Goal: Information Seeking & Learning: Learn about a topic

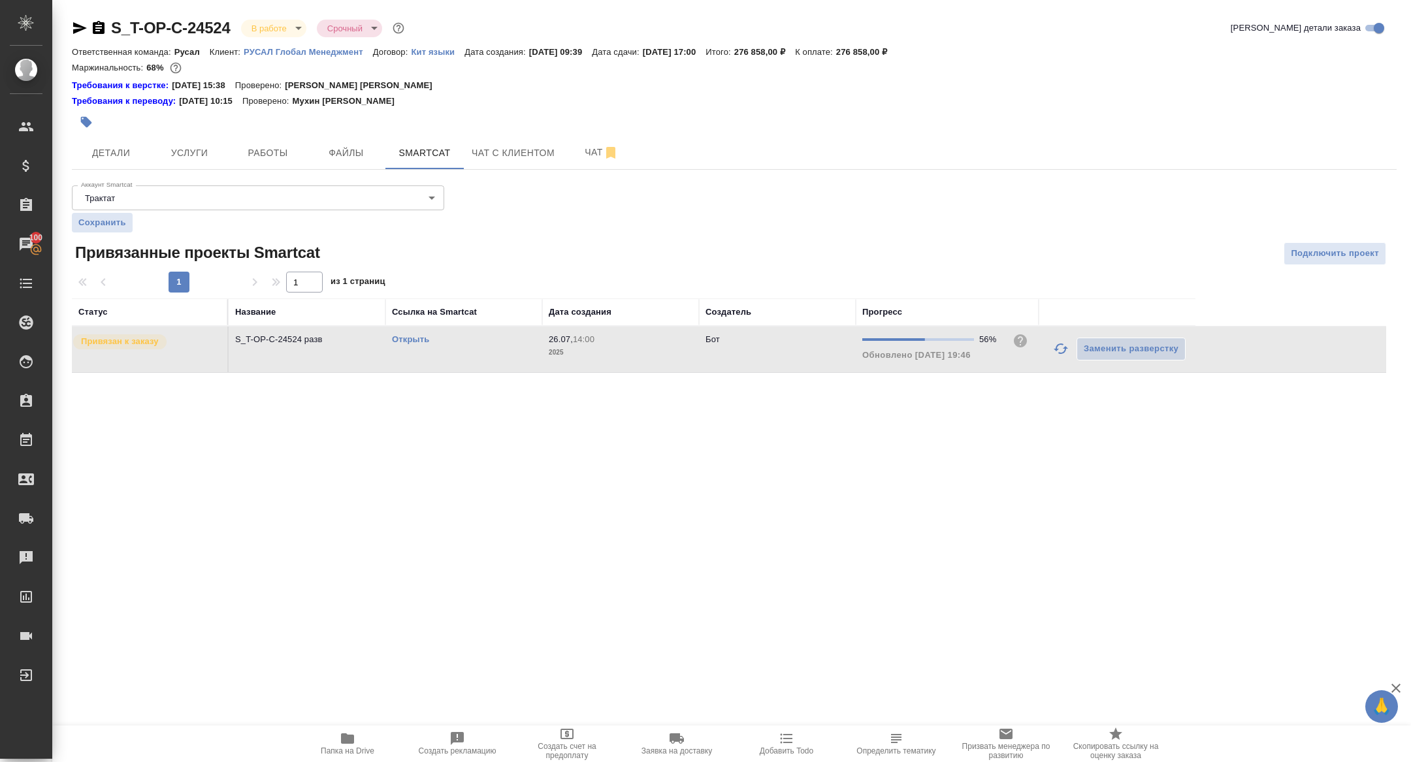
click at [1060, 356] on button "button" at bounding box center [1060, 348] width 31 height 31
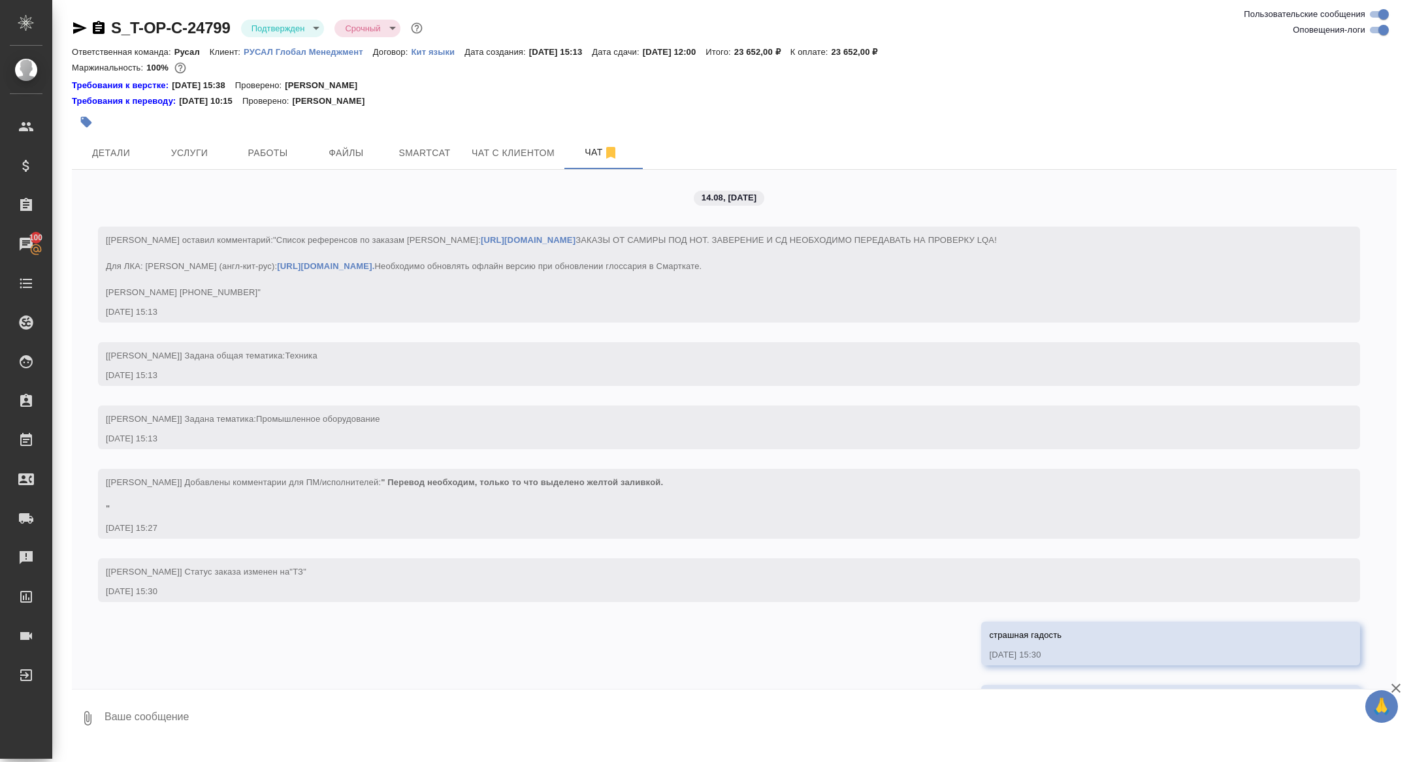
scroll to position [3497, 0]
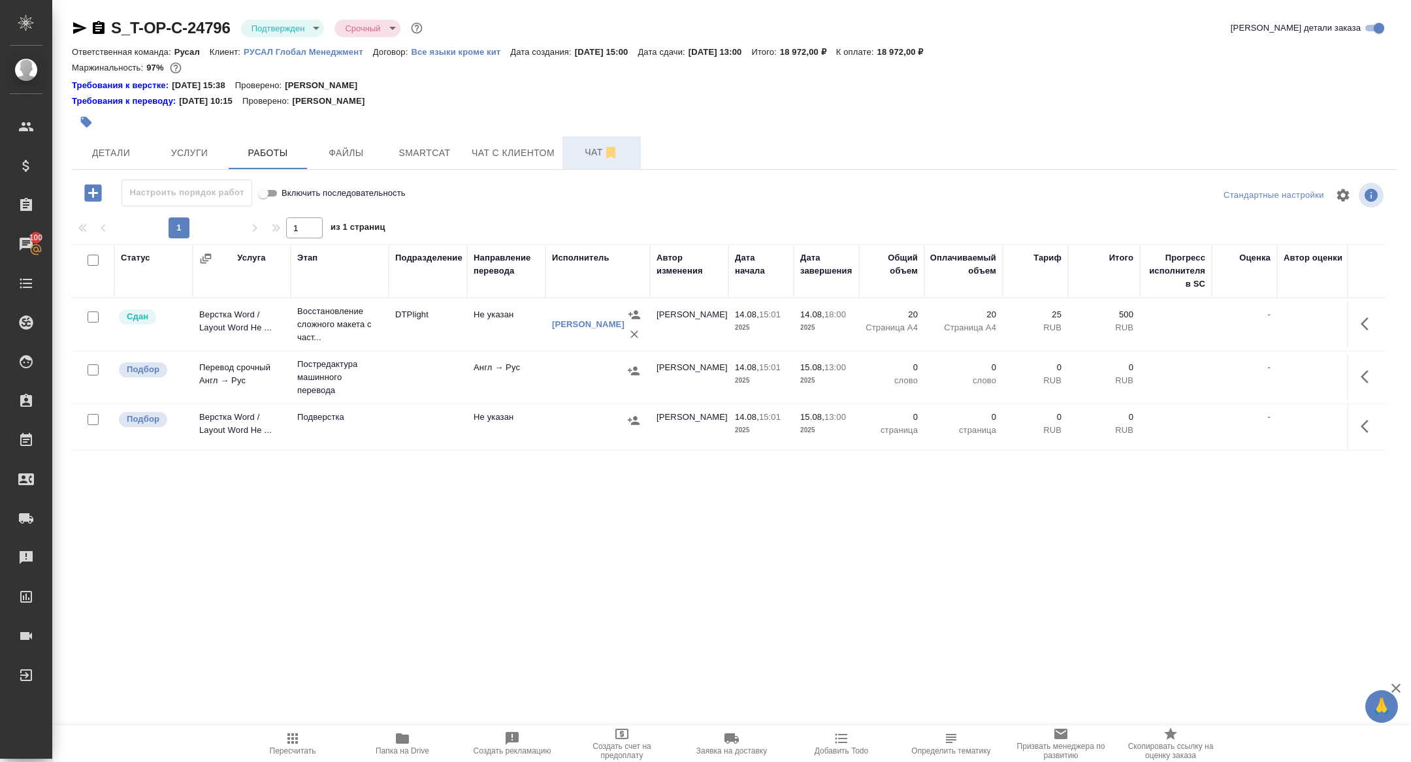
click at [585, 154] on span "Чат" at bounding box center [601, 152] width 63 height 16
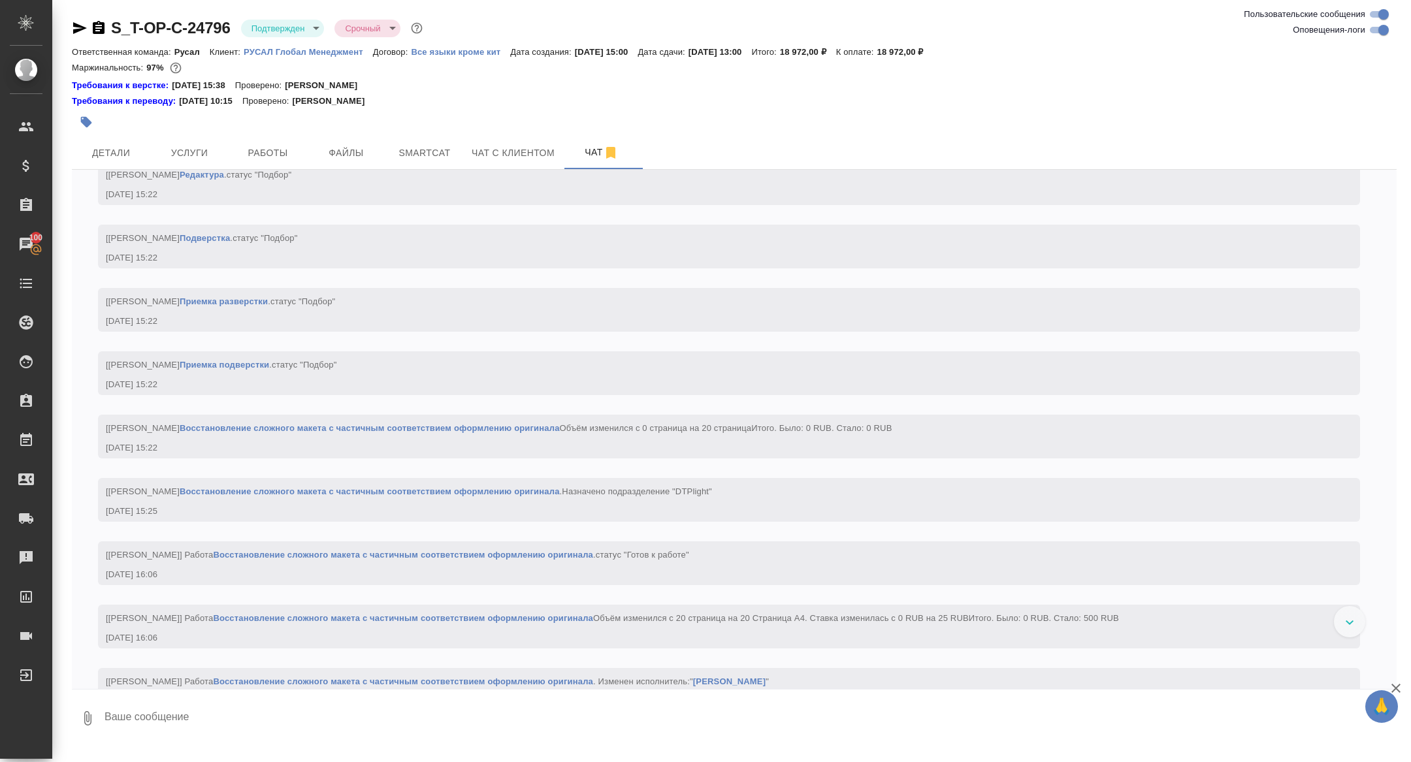
scroll to position [2227, 0]
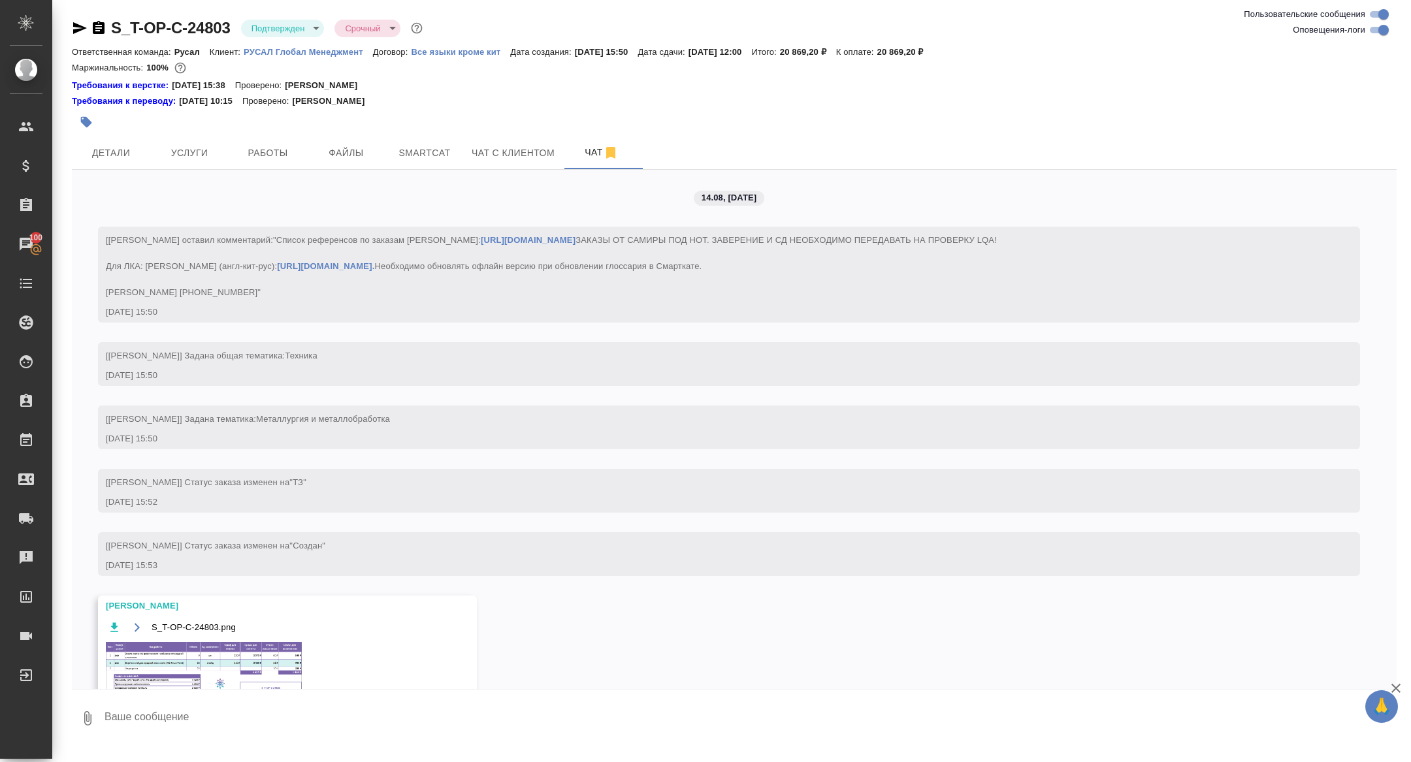
scroll to position [2701, 0]
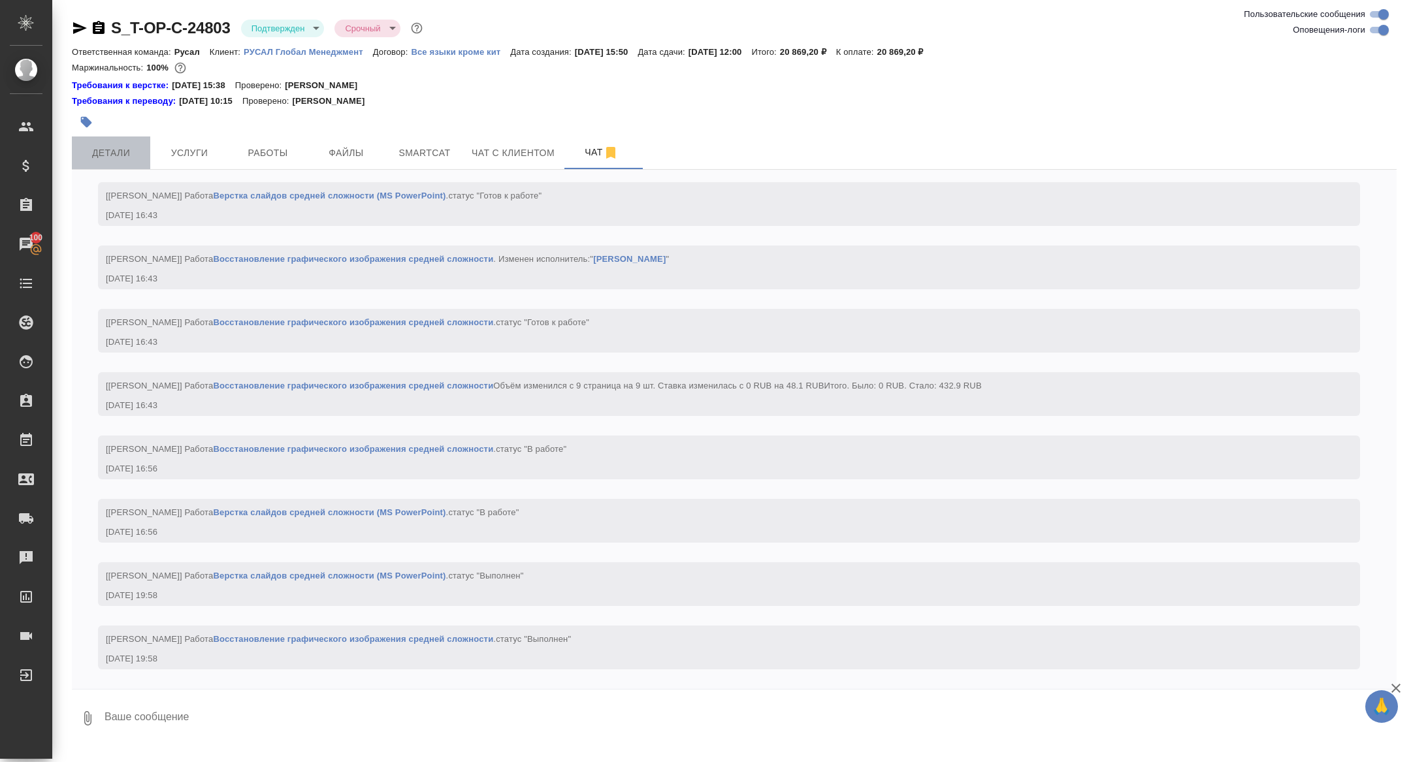
click at [137, 146] on span "Детали" at bounding box center [111, 153] width 63 height 16
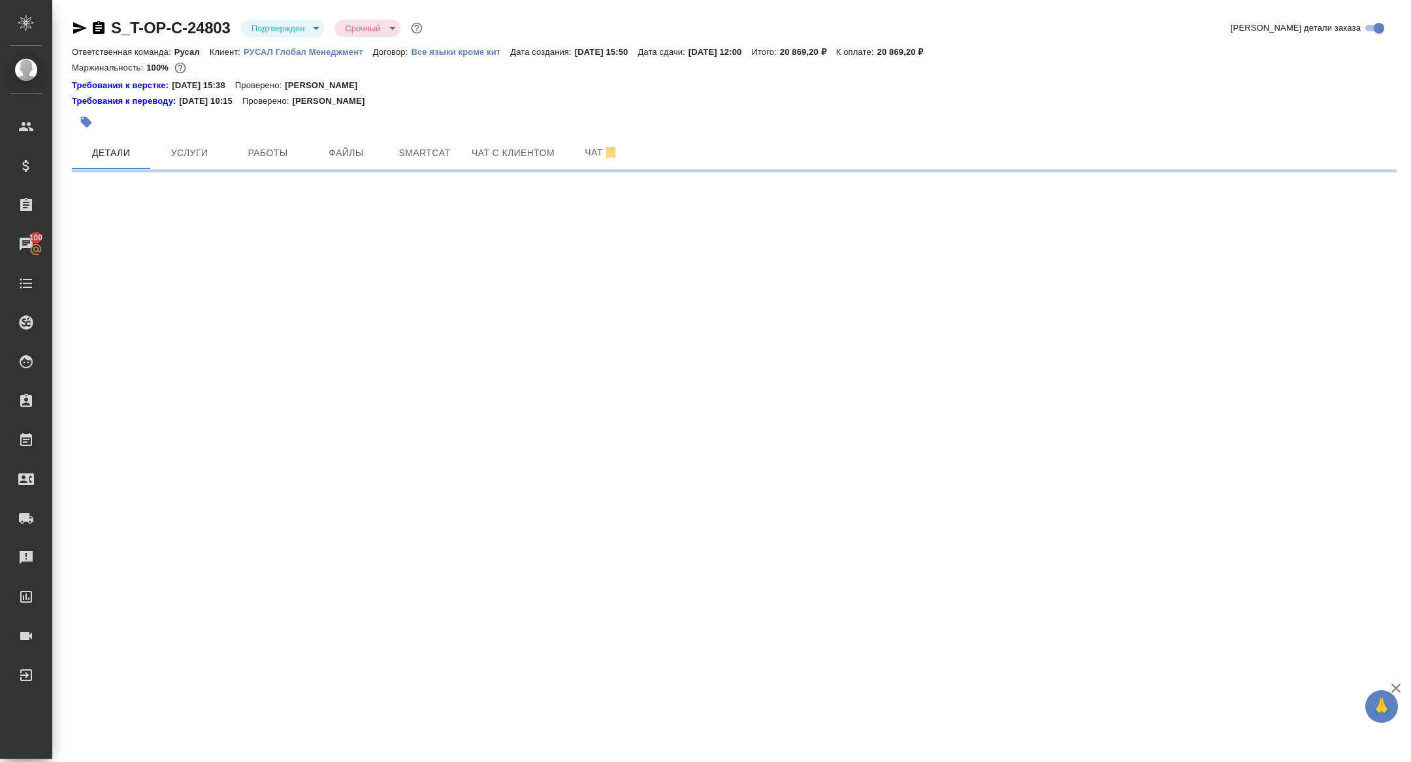
select select "RU"
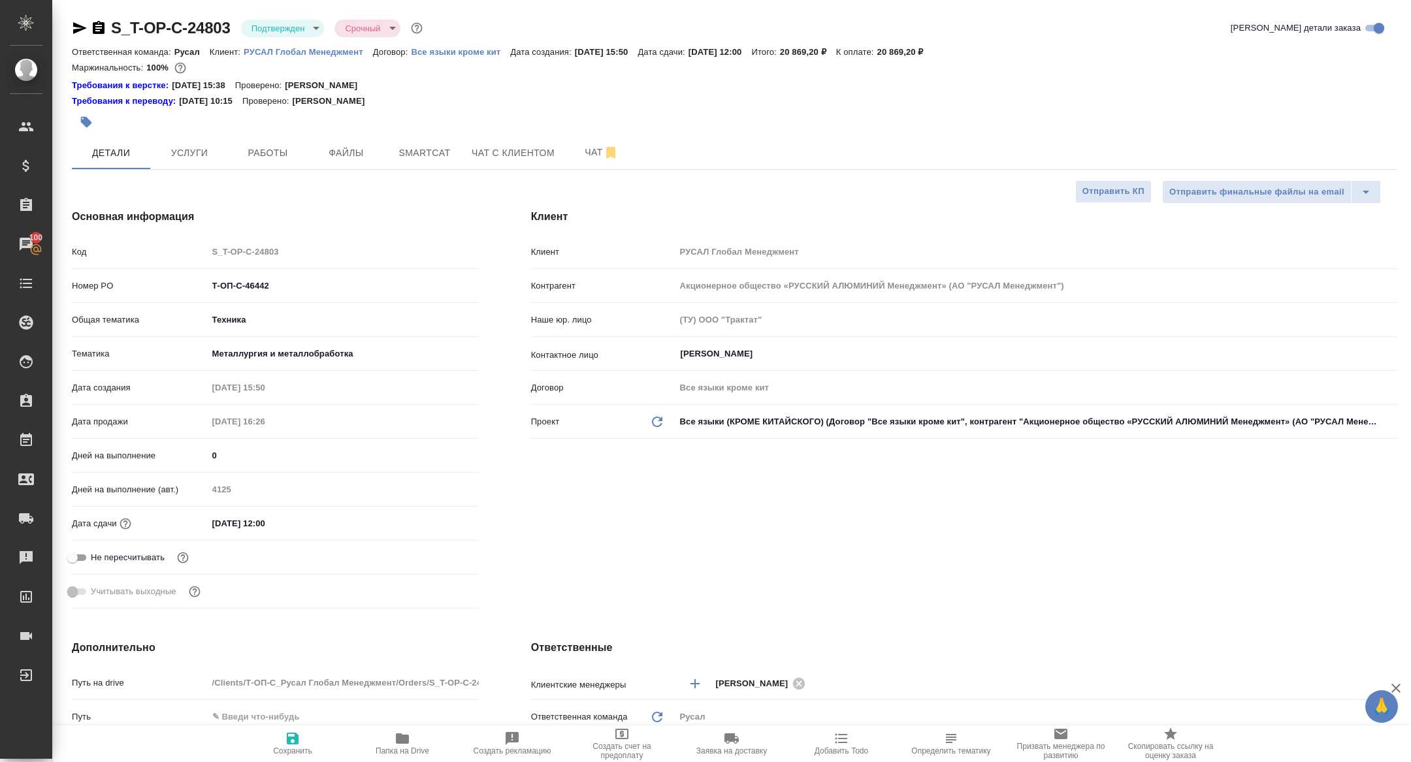
type textarea "x"
type input "[PERSON_NAME]"
click at [422, 724] on input "text" at bounding box center [343, 716] width 270 height 19
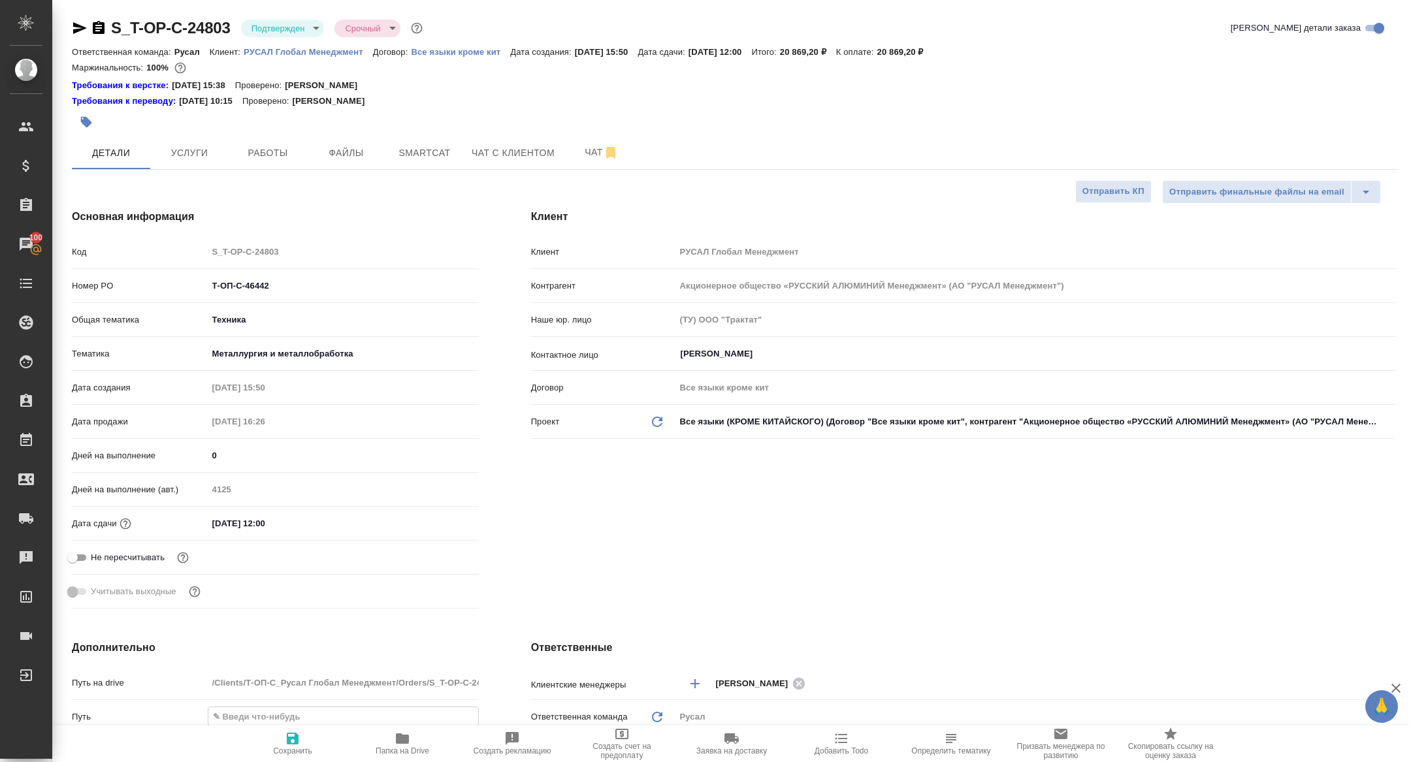
click at [412, 745] on span "Папка на Drive" at bounding box center [402, 743] width 94 height 25
type textarea "x"
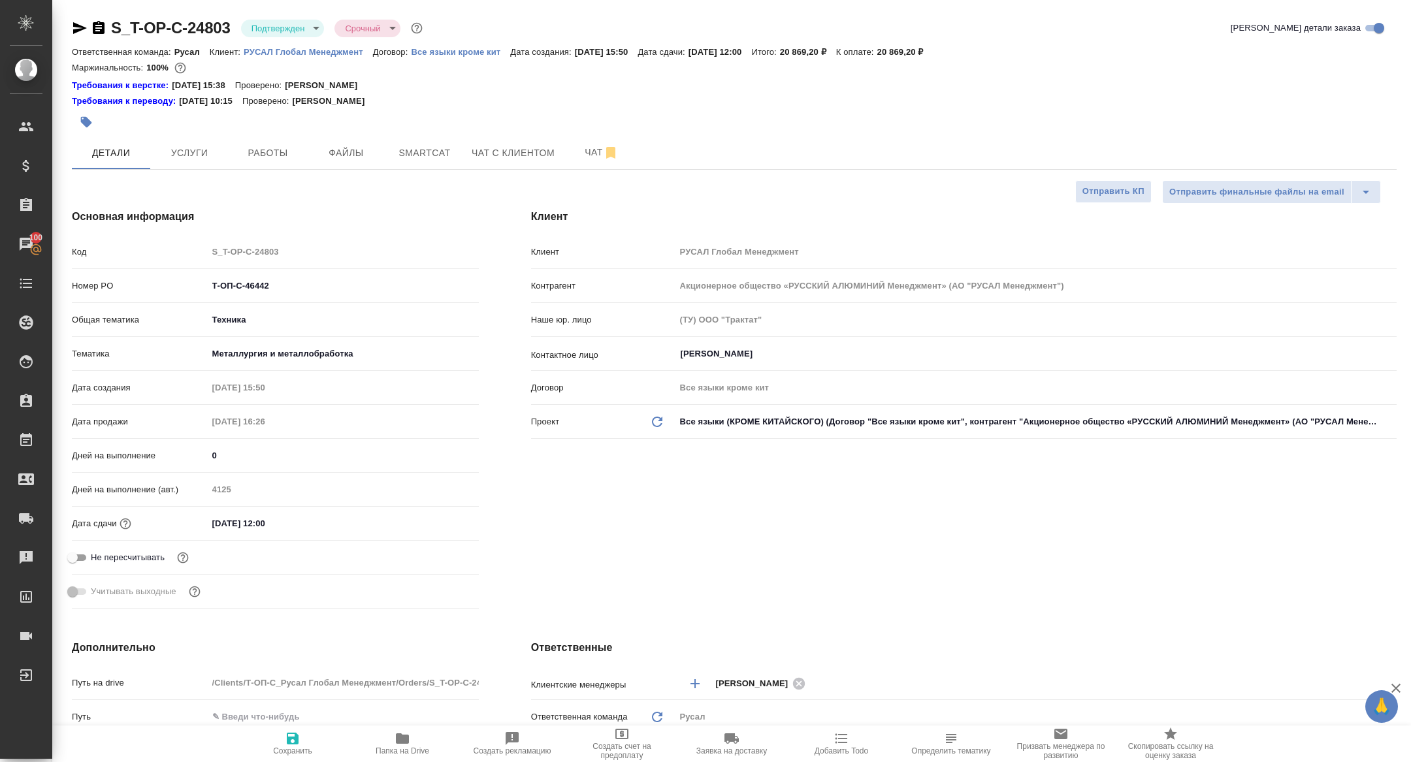
type textarea "x"
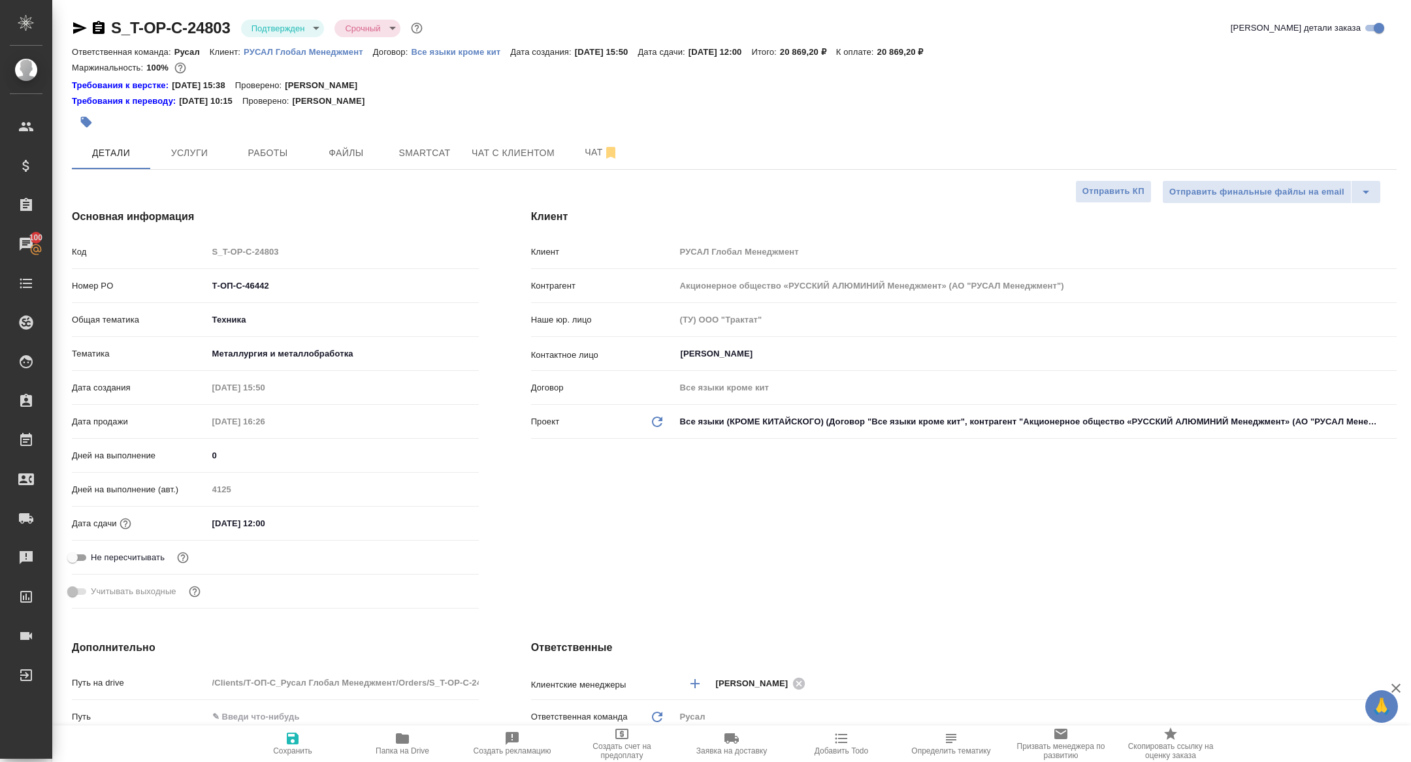
type textarea "x"
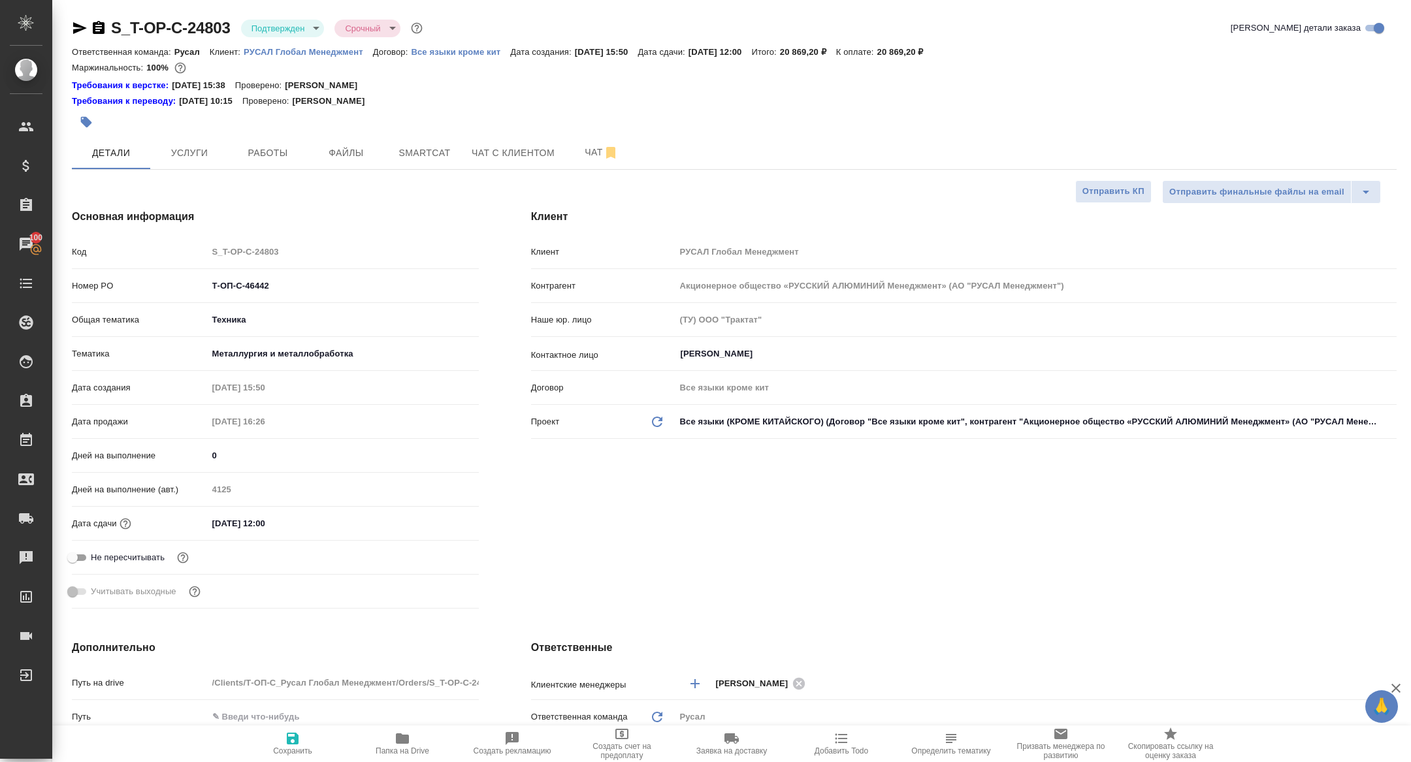
type textarea "x"
click at [102, 29] on icon "button" at bounding box center [99, 27] width 12 height 13
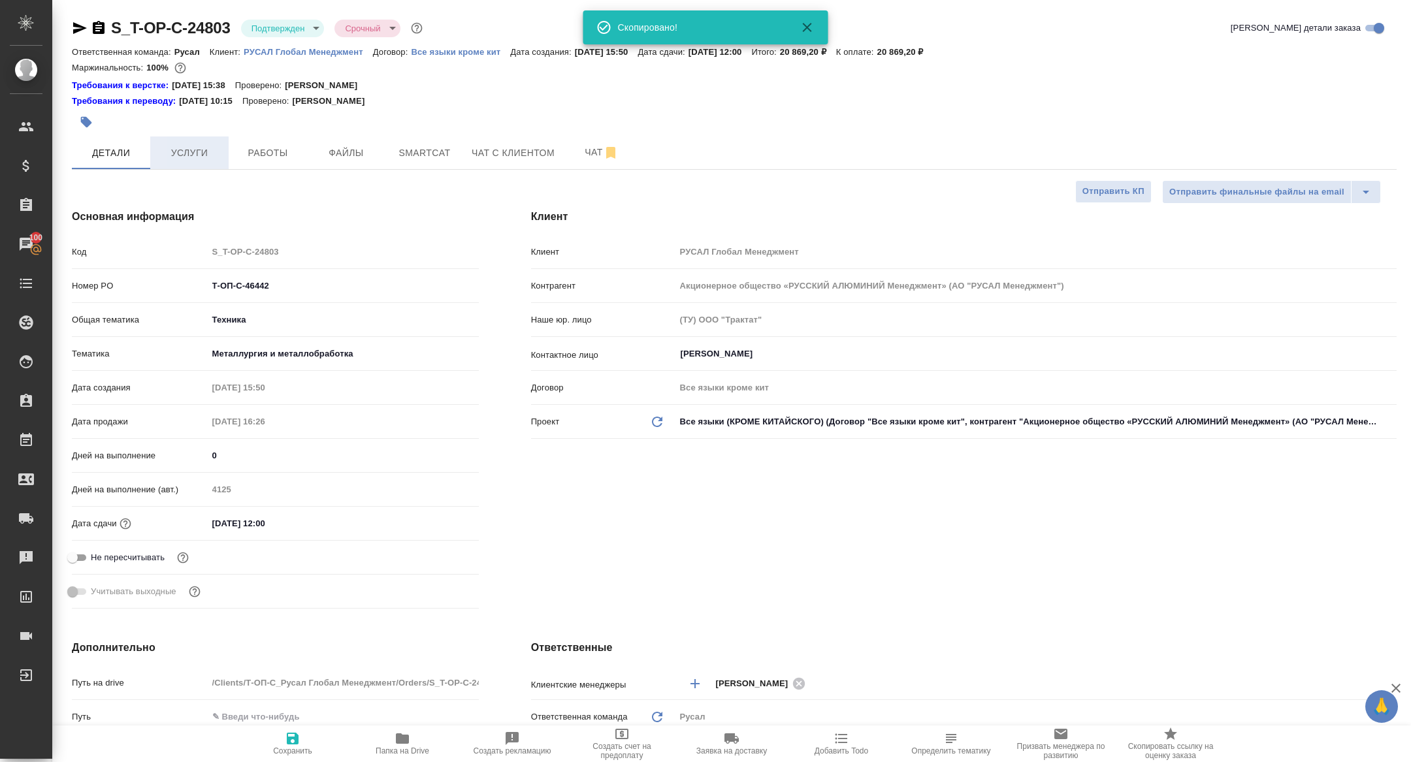
click at [197, 157] on span "Услуги" at bounding box center [189, 153] width 63 height 16
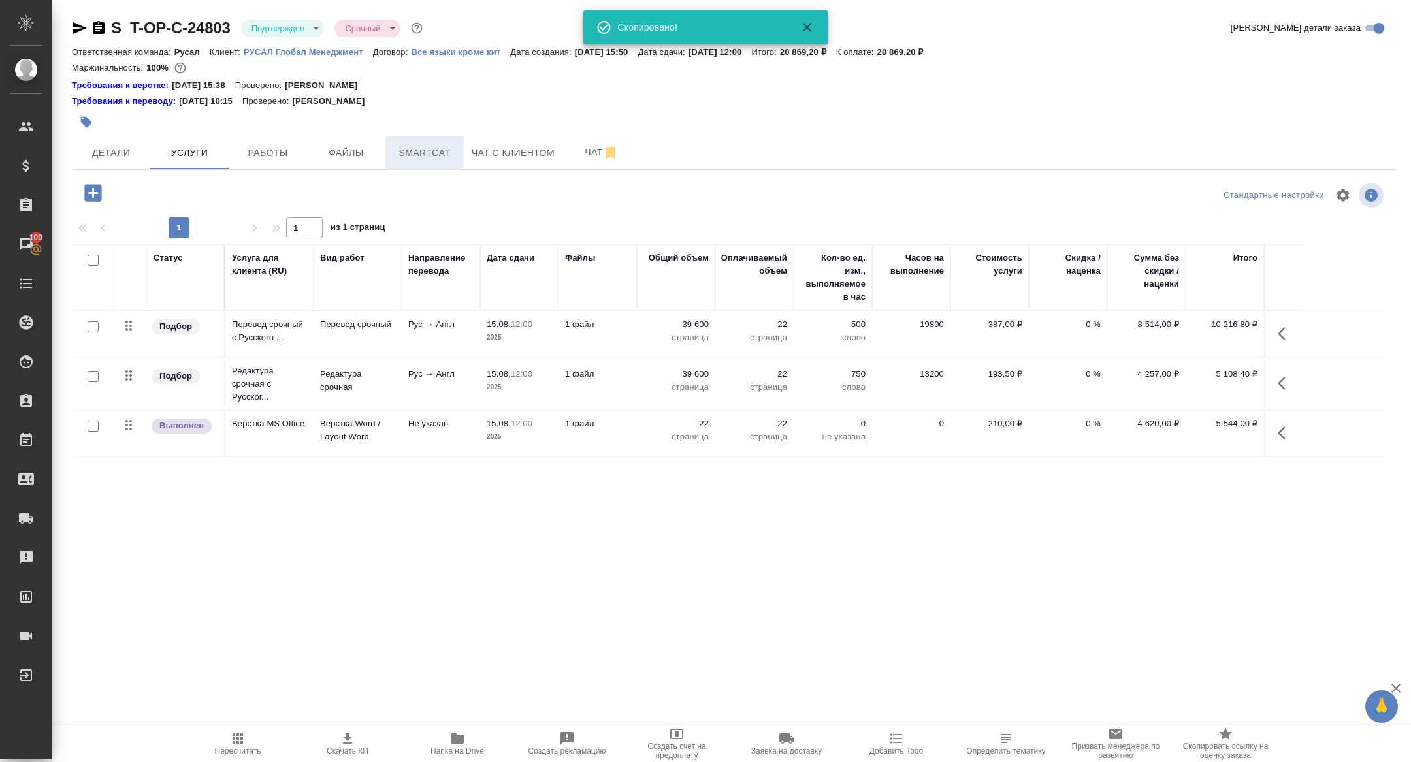
click at [436, 142] on button "Smartcat" at bounding box center [424, 153] width 78 height 33
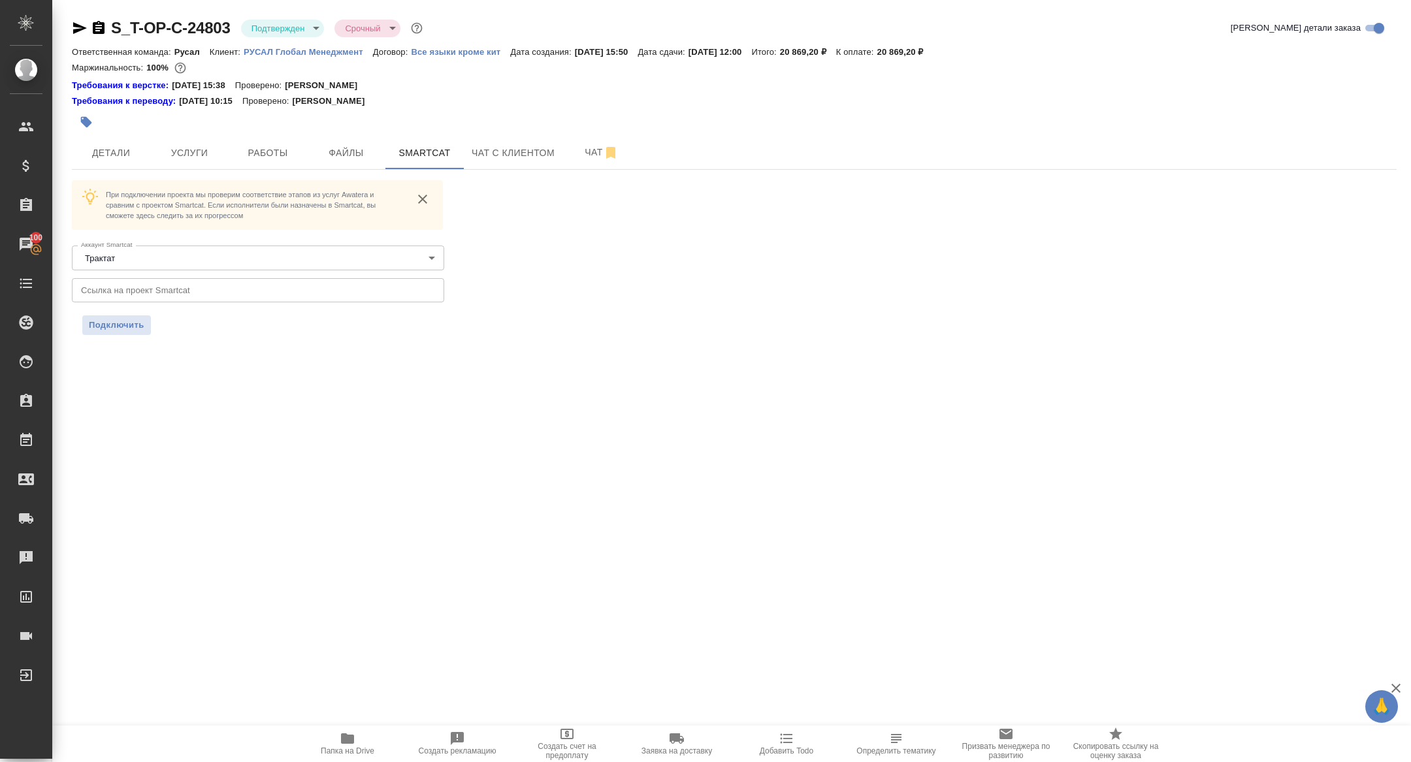
click at [257, 131] on div at bounding box center [513, 122] width 883 height 29
click at [258, 147] on span "Работы" at bounding box center [267, 153] width 63 height 16
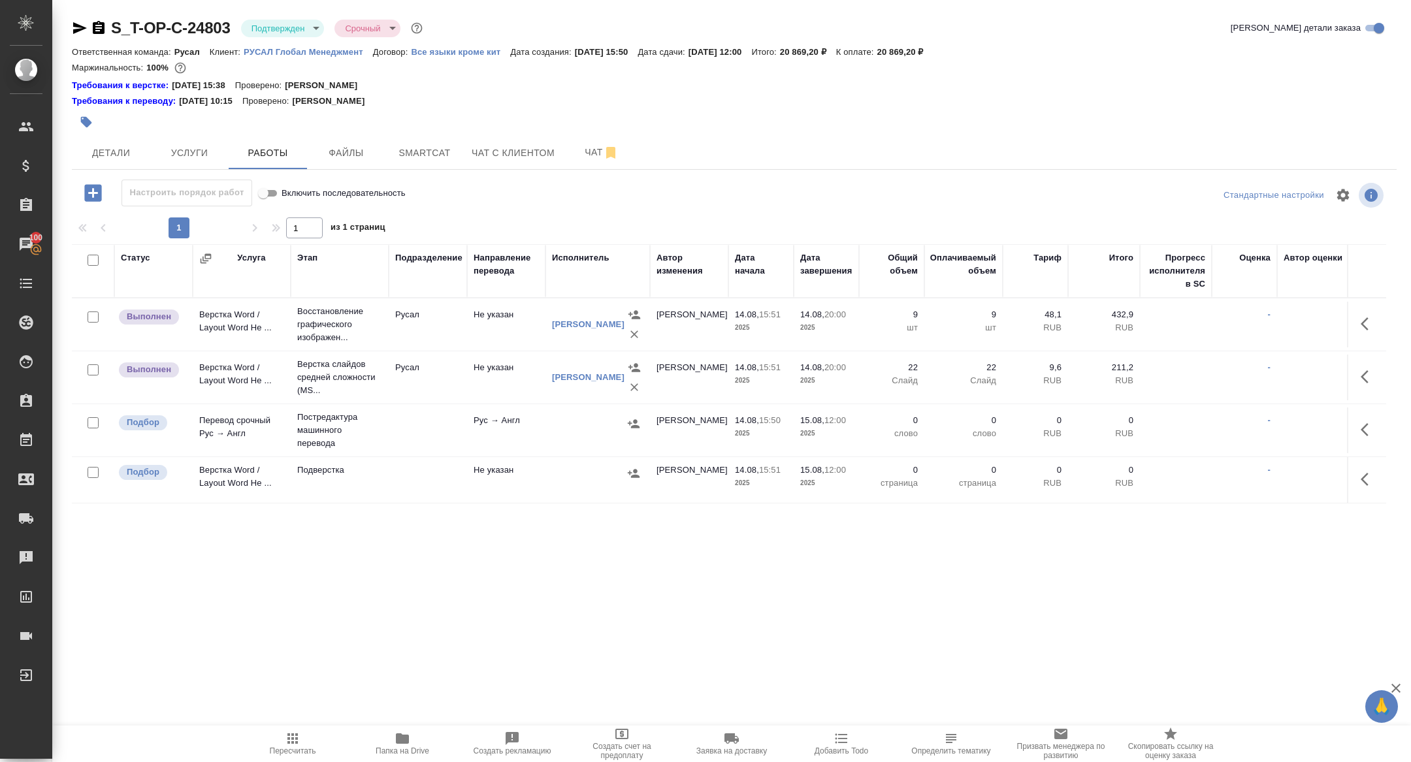
click at [97, 261] on input "checkbox" at bounding box center [93, 260] width 11 height 11
checkbox input "true"
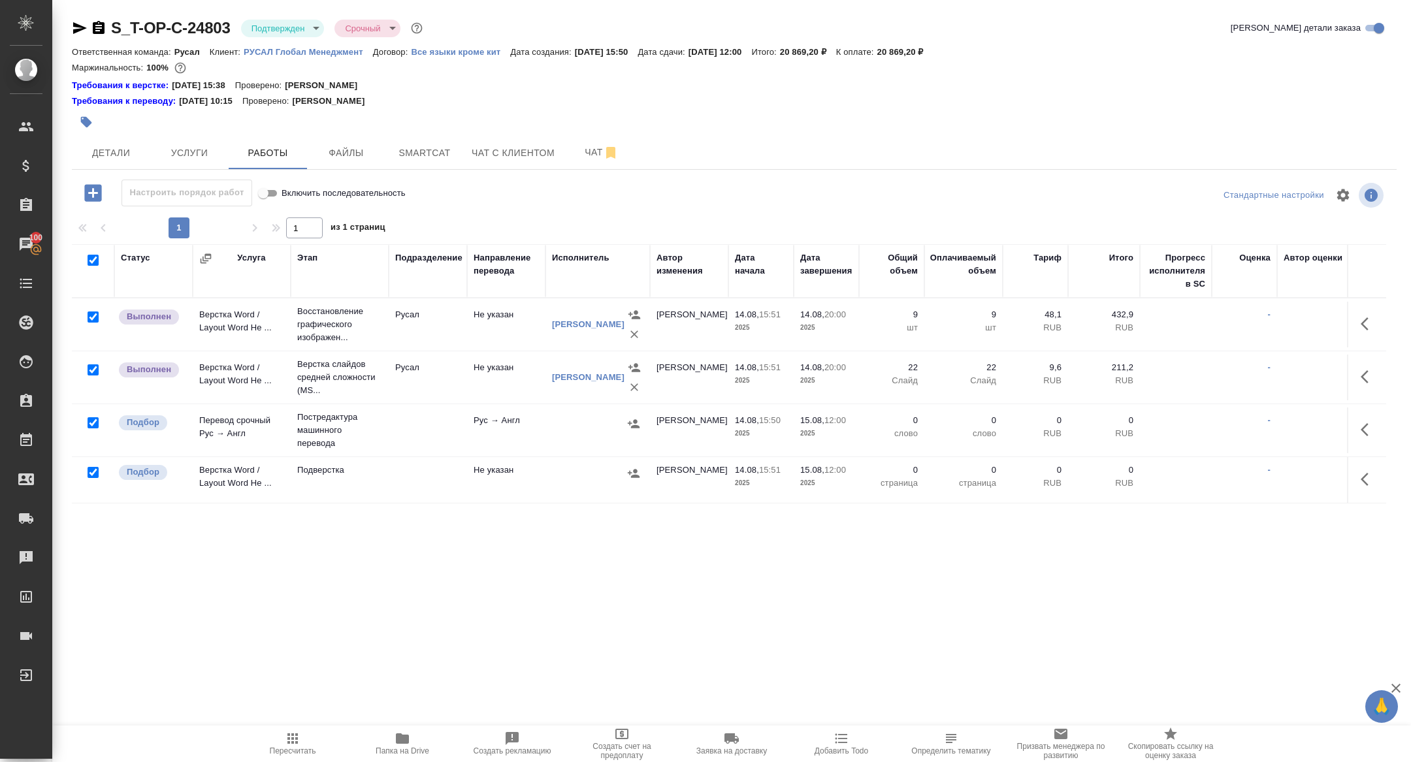
checkbox input "true"
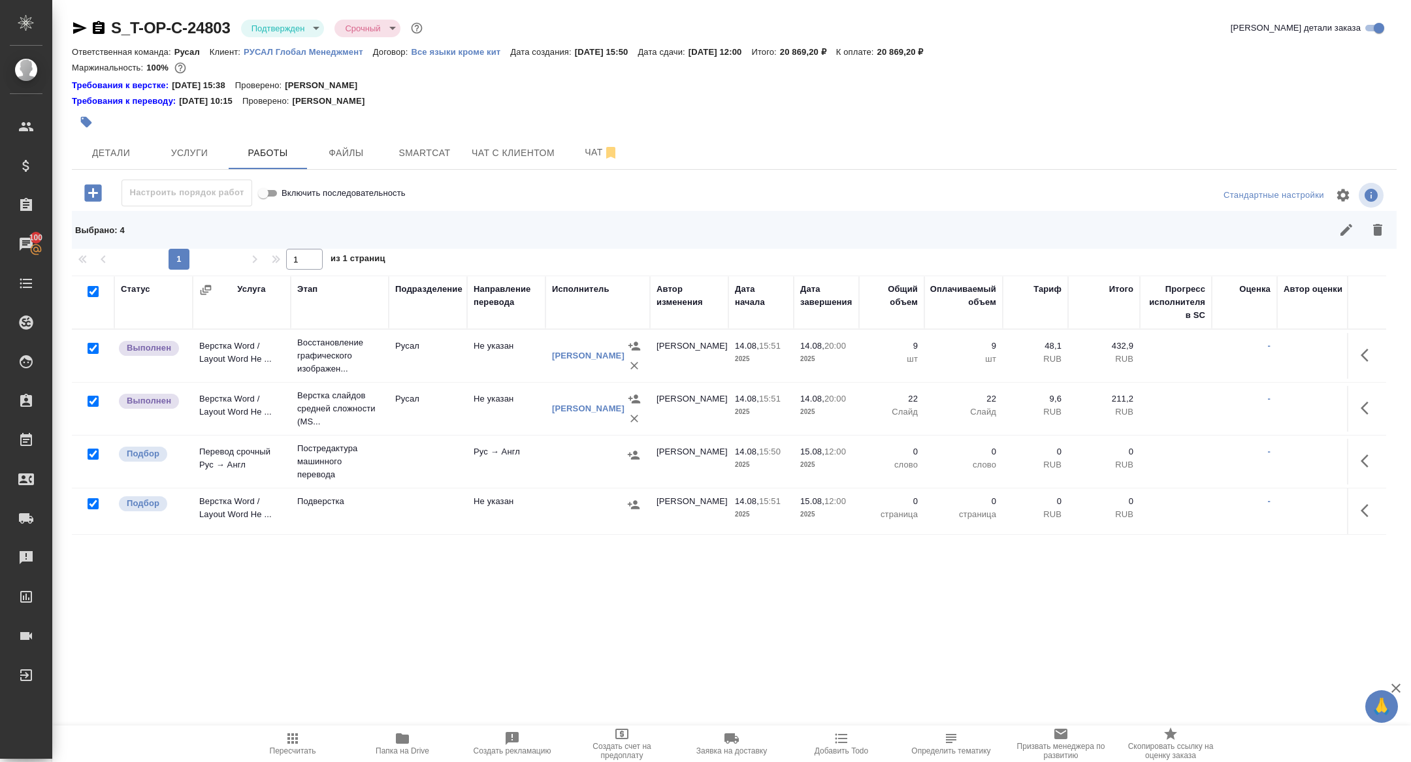
click at [89, 399] on input "checkbox" at bounding box center [93, 401] width 11 height 11
checkbox input "false"
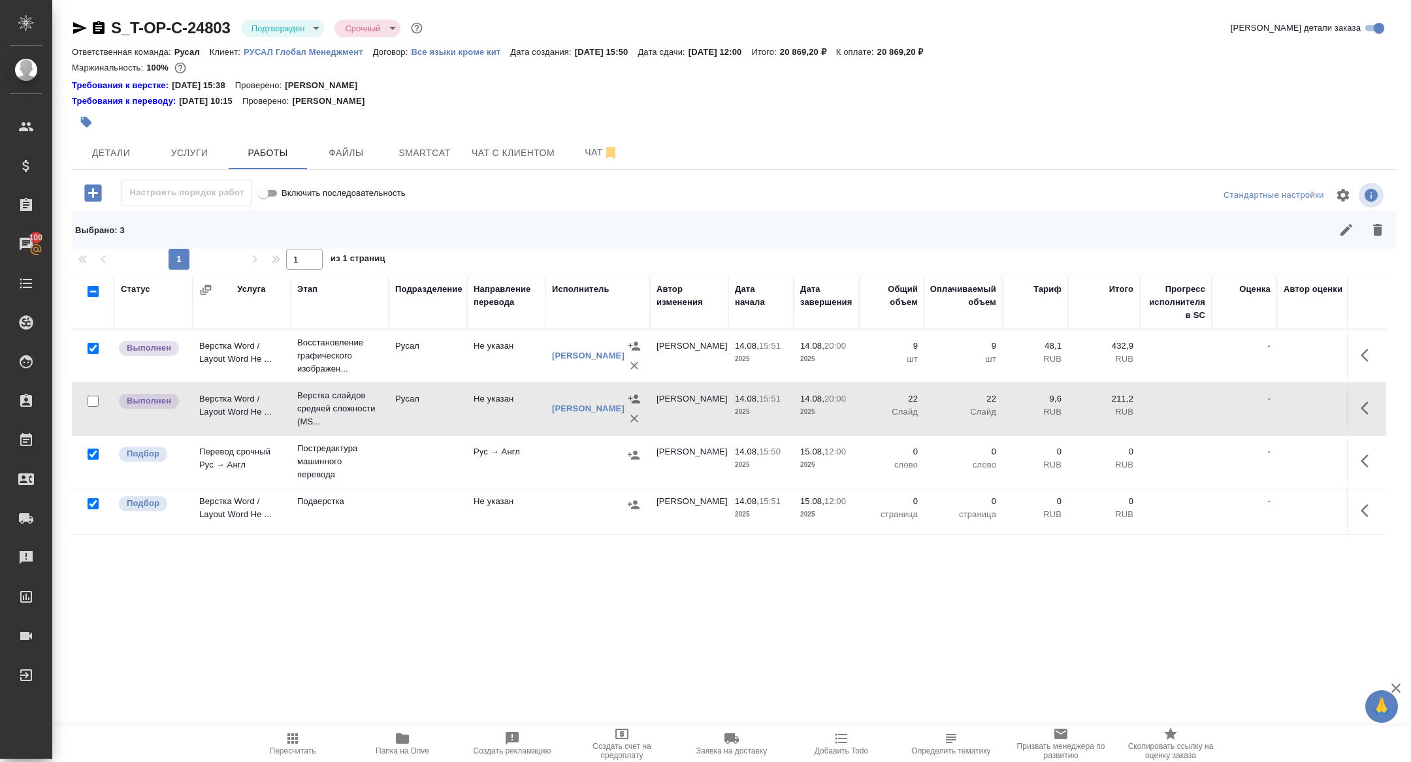
click at [92, 346] on input "checkbox" at bounding box center [93, 348] width 11 height 11
checkbox input "false"
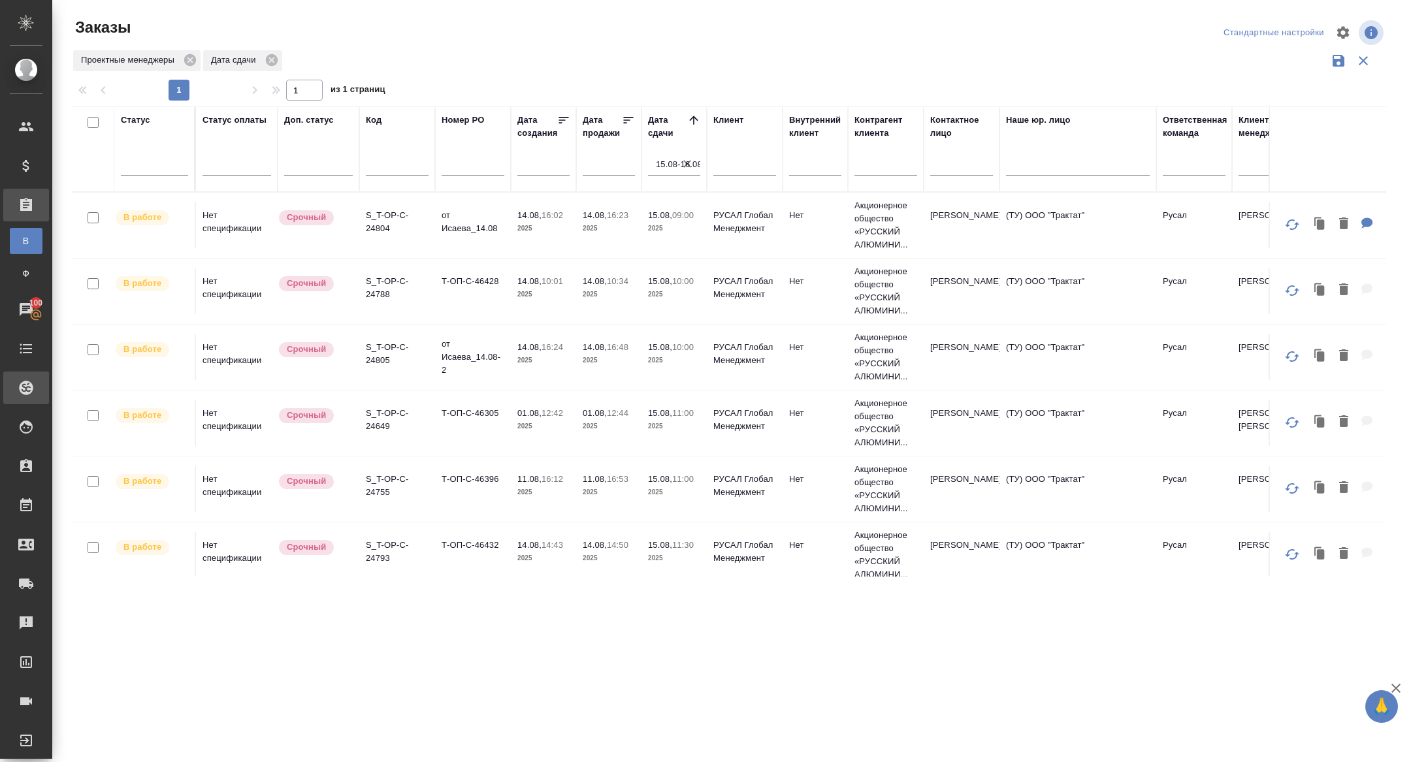
scroll to position [1129, 0]
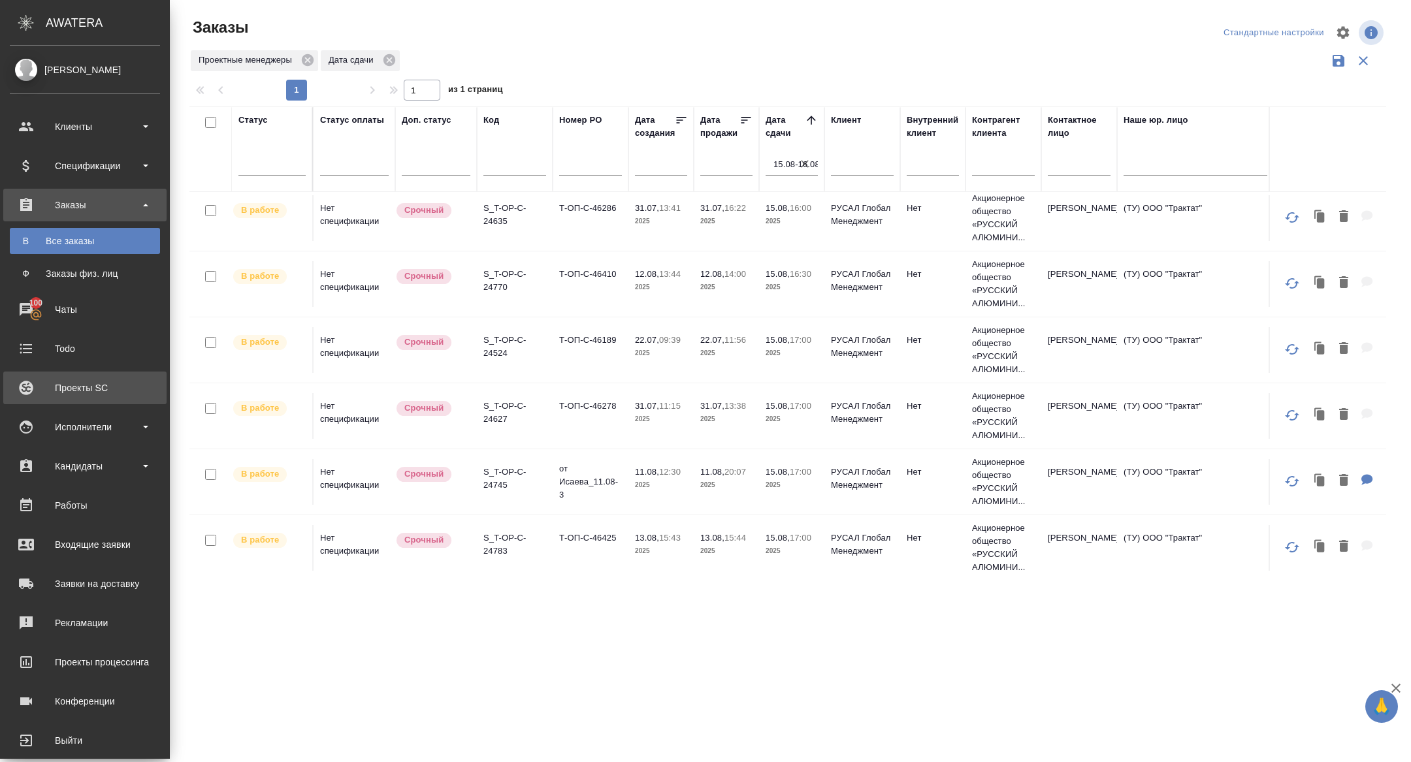
click at [28, 385] on div "Проекты SC" at bounding box center [85, 388] width 150 height 20
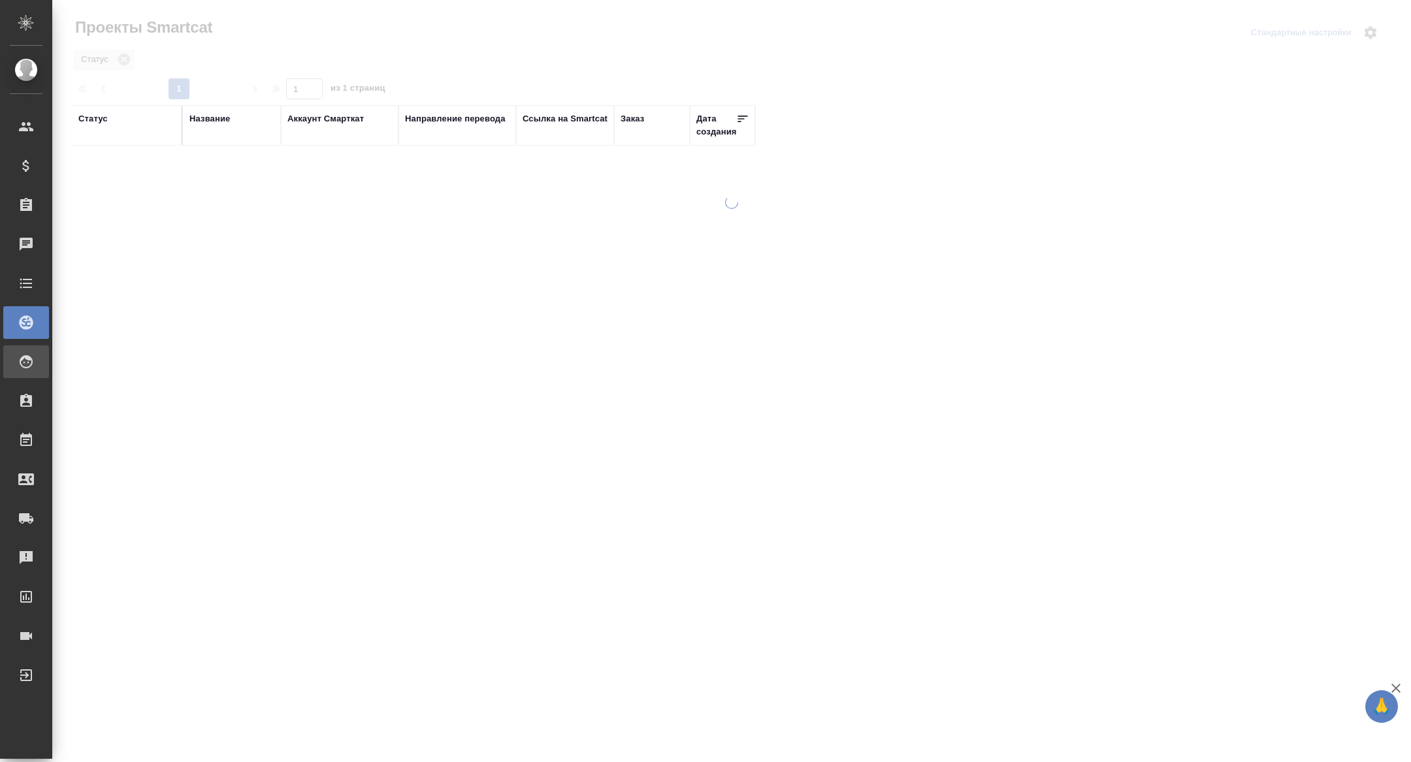
click at [26, 349] on div "Исполнители" at bounding box center [26, 362] width 46 height 33
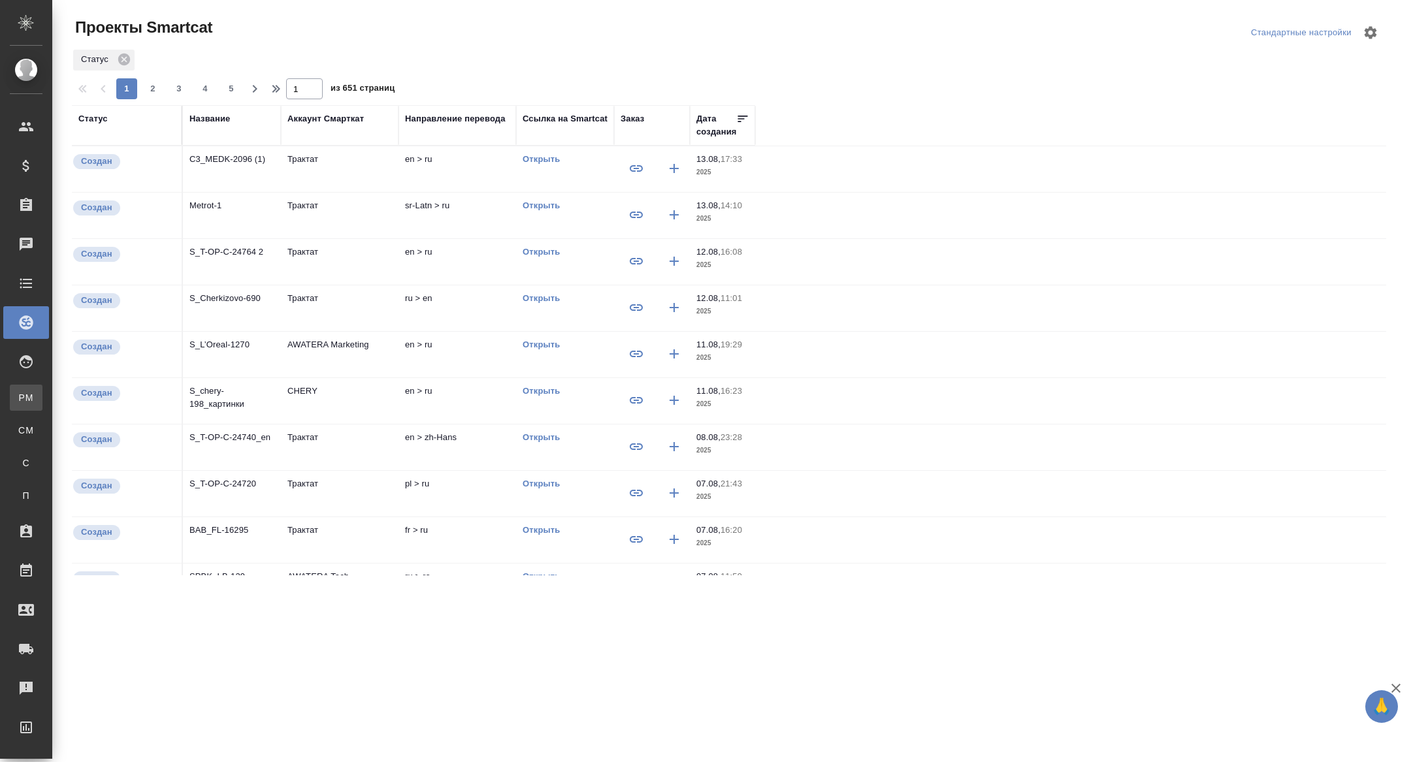
click at [20, 400] on div "Для PM/LQA" at bounding box center [10, 397] width 20 height 13
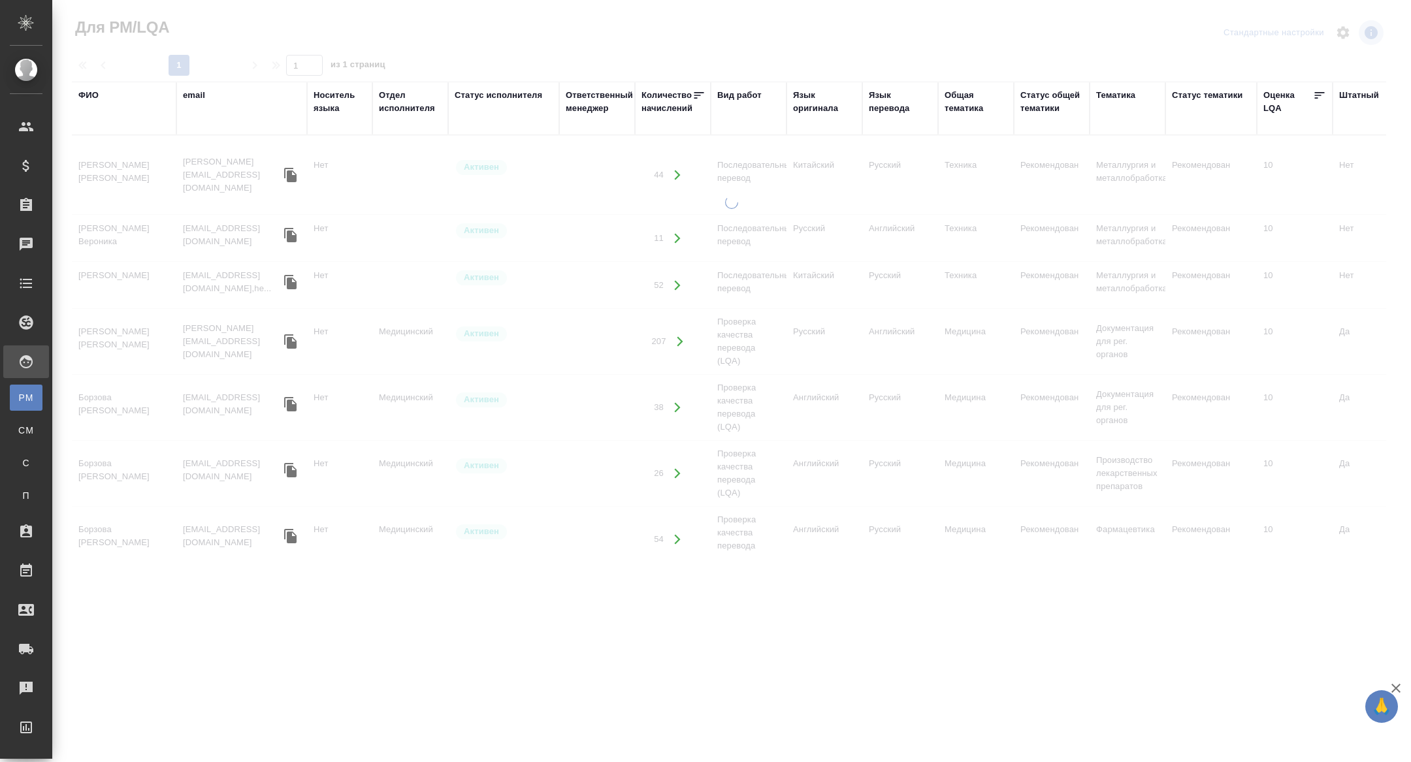
click at [876, 110] on div "Язык перевода" at bounding box center [900, 102] width 63 height 26
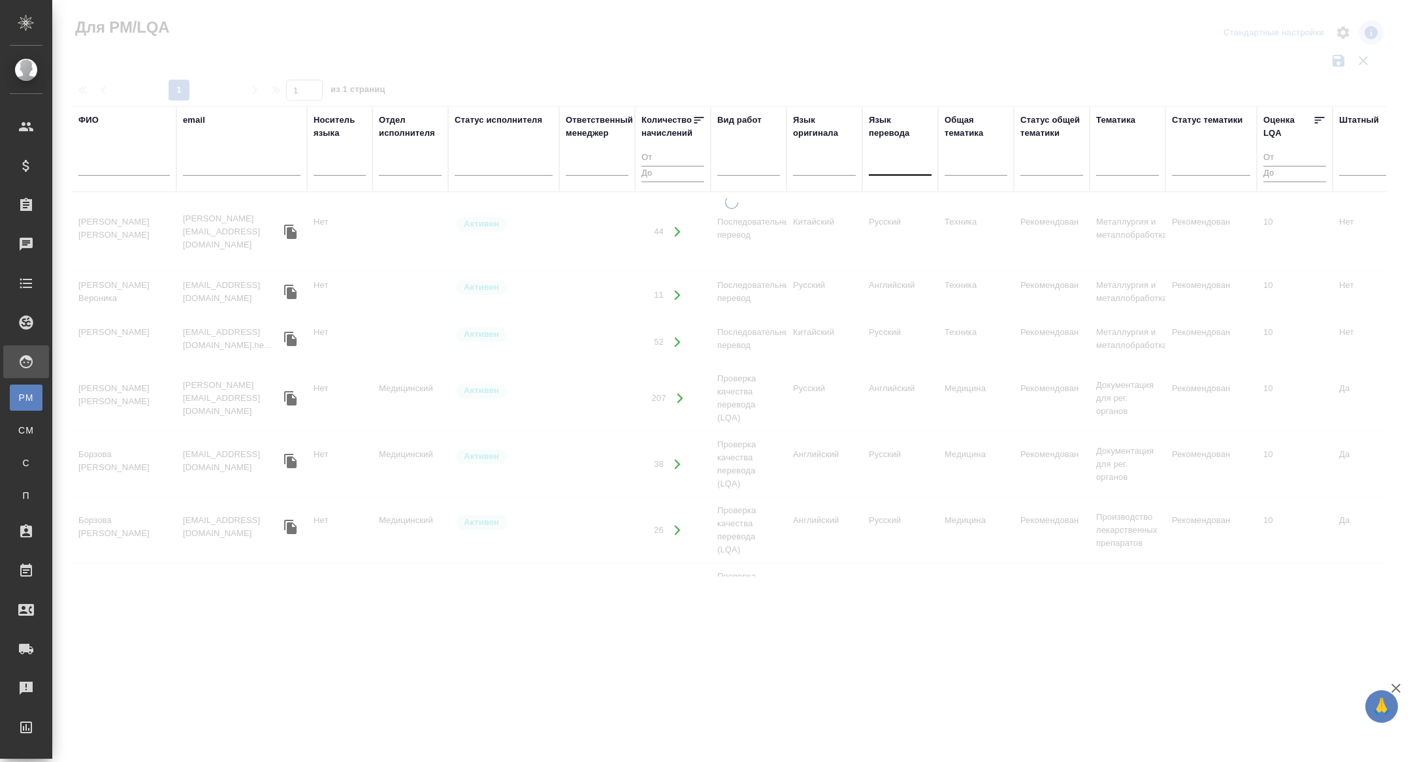
click at [879, 163] on div at bounding box center [900, 163] width 63 height 19
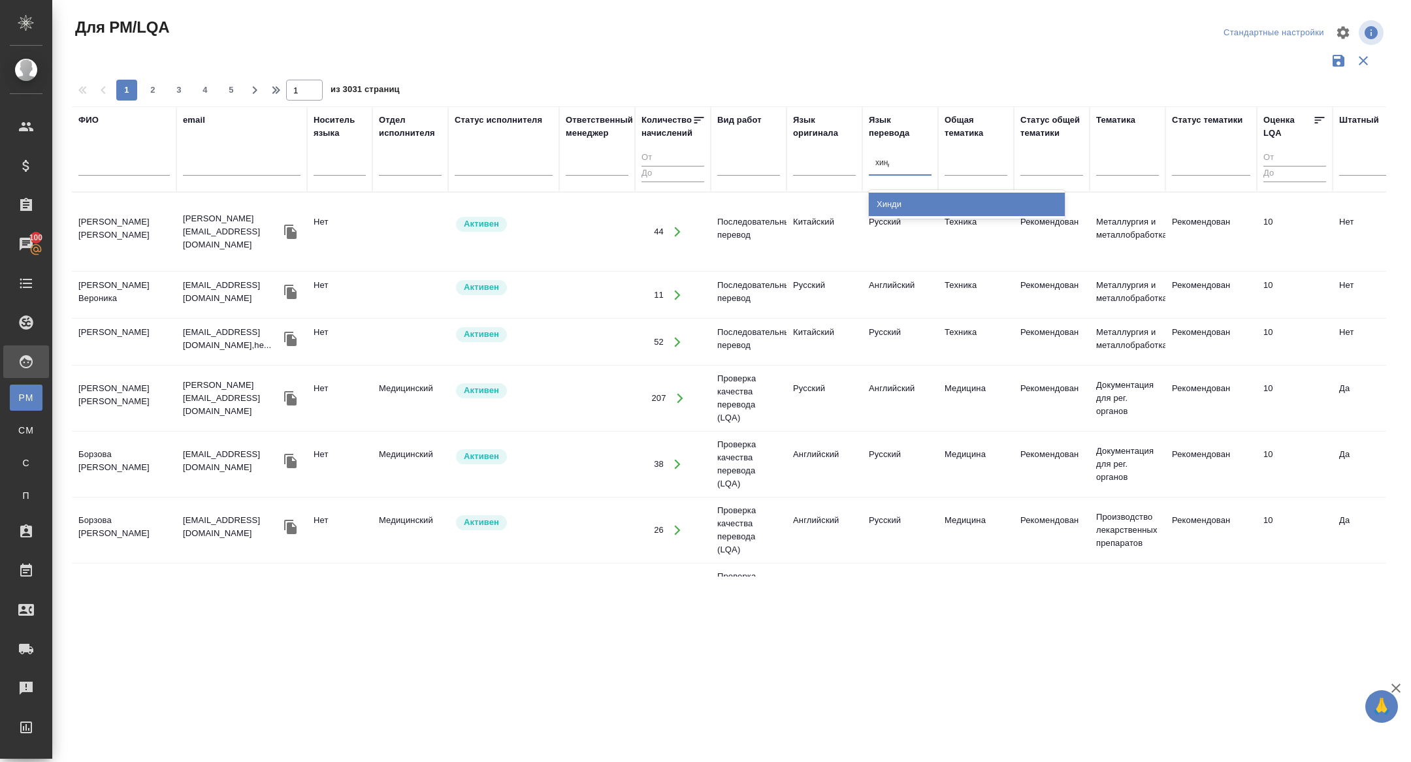
type input "хинди"
click at [896, 206] on div "Хинди" at bounding box center [967, 205] width 196 height 24
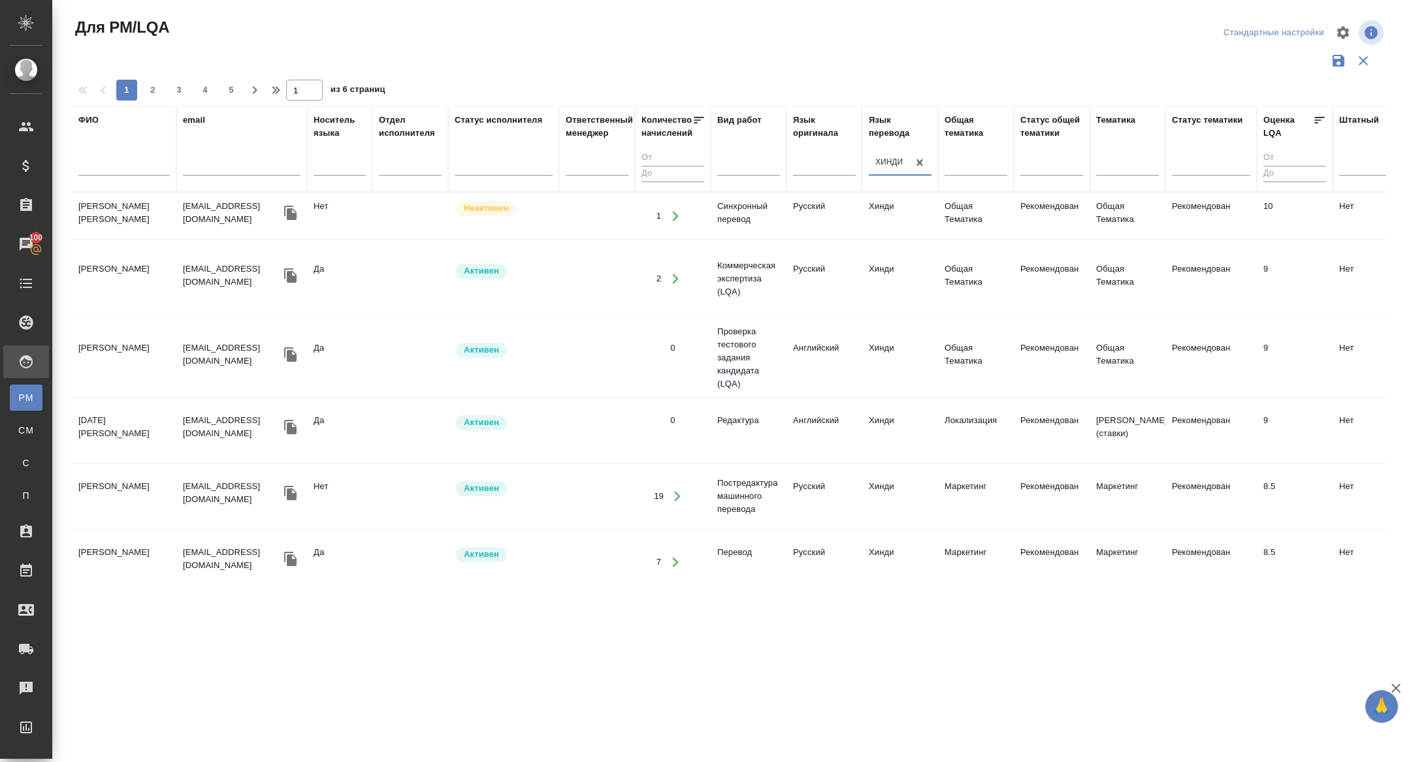
click at [297, 268] on icon "button" at bounding box center [290, 275] width 12 height 14
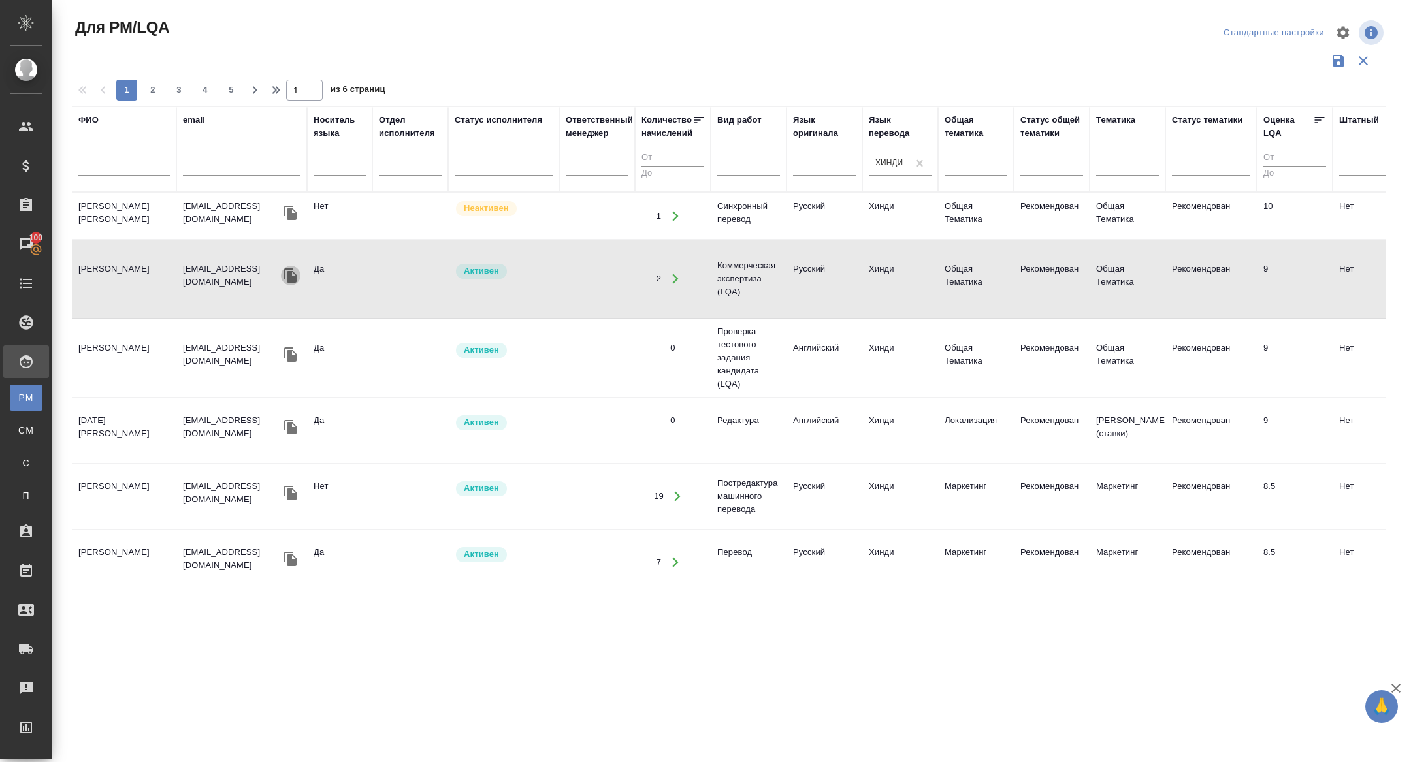
click at [296, 270] on icon "button" at bounding box center [290, 275] width 12 height 14
click at [292, 429] on icon "button" at bounding box center [290, 427] width 12 height 14
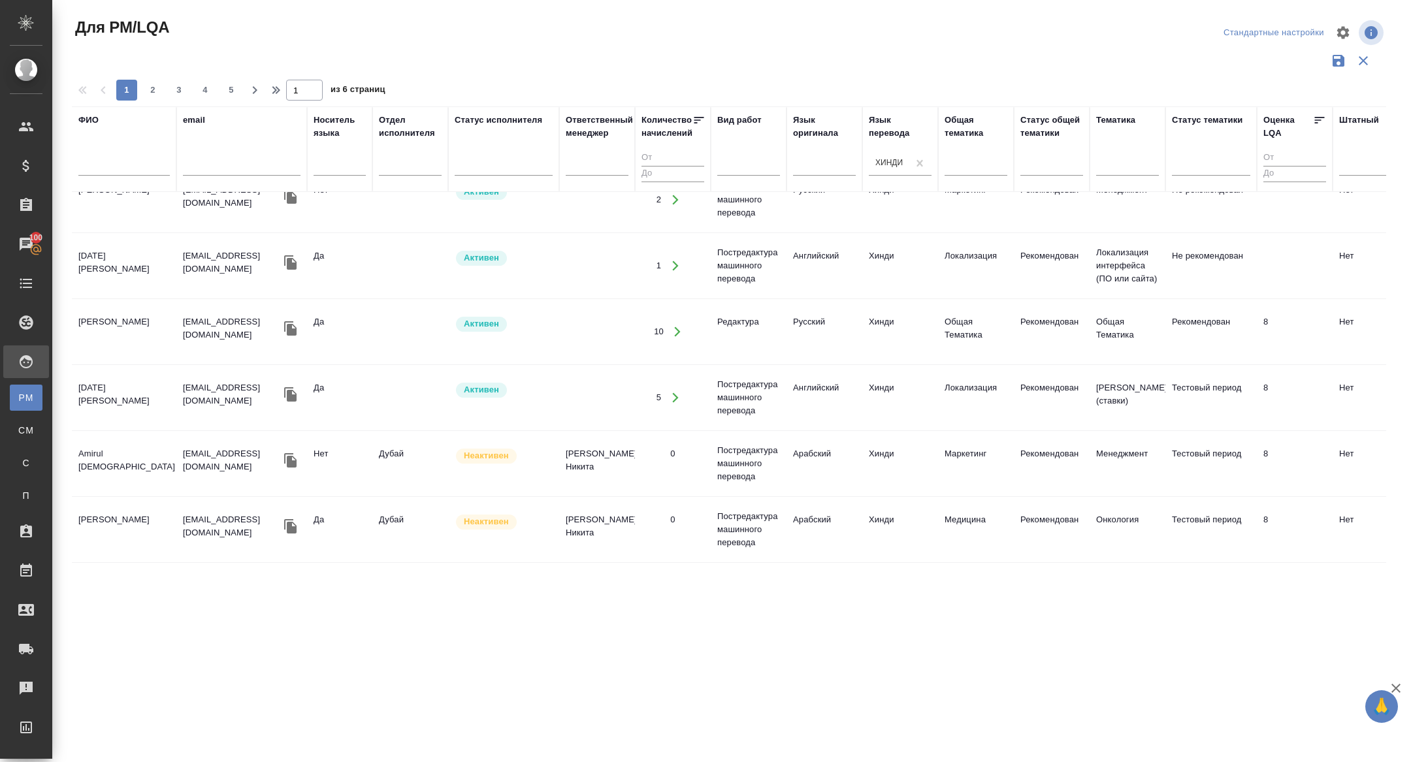
scroll to position [1156, 0]
click at [297, 391] on icon "button" at bounding box center [290, 392] width 12 height 14
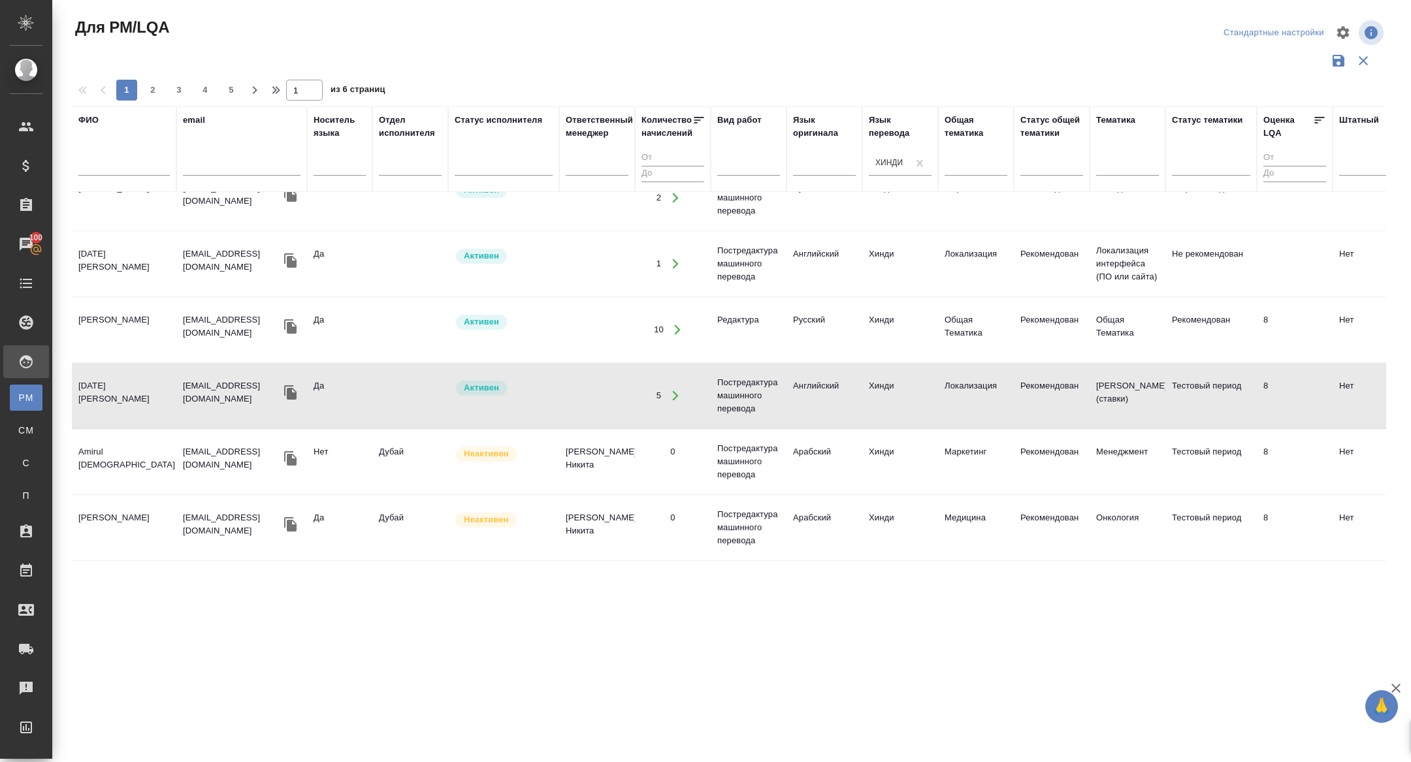
click at [294, 385] on icon "button" at bounding box center [290, 392] width 12 height 14
click at [494, 167] on div at bounding box center [504, 163] width 98 height 19
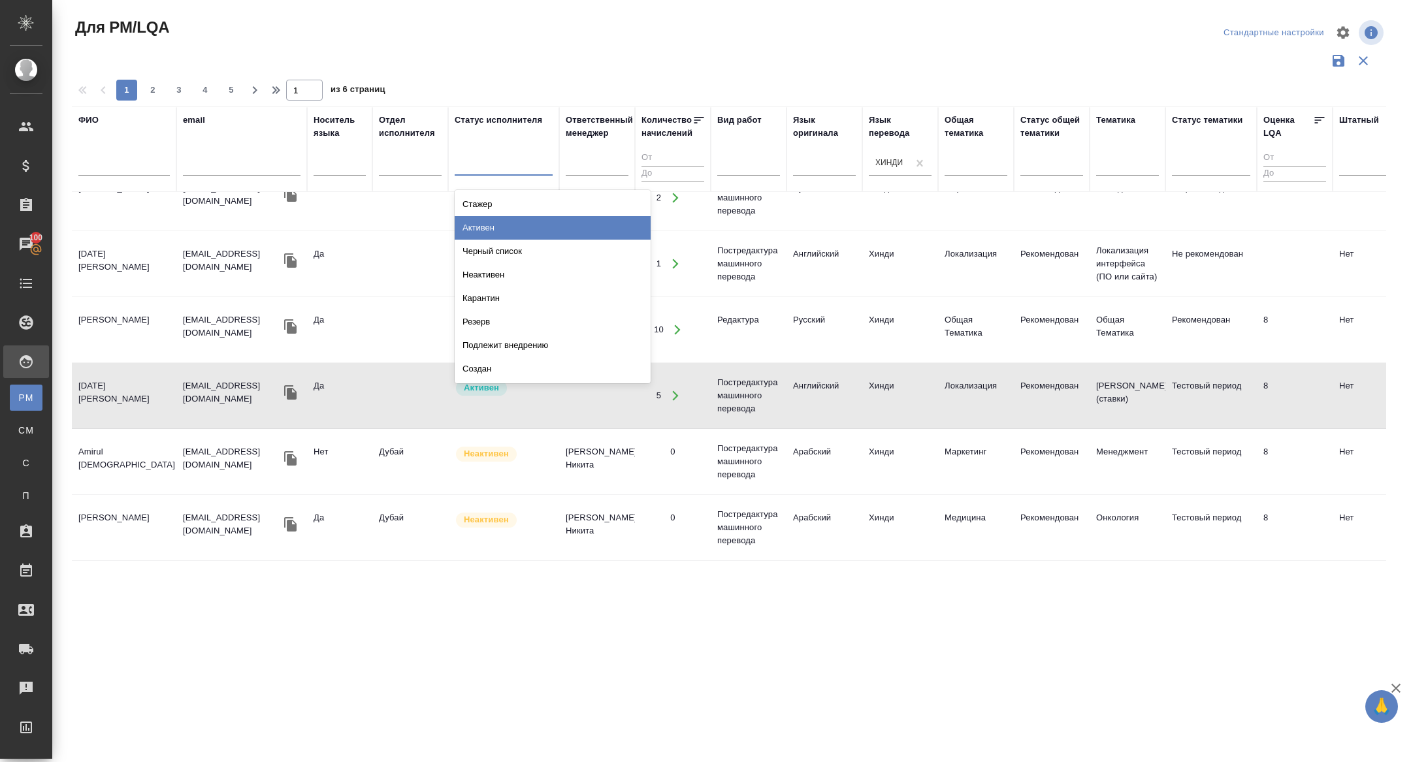
click at [499, 223] on div "Активен" at bounding box center [553, 228] width 196 height 24
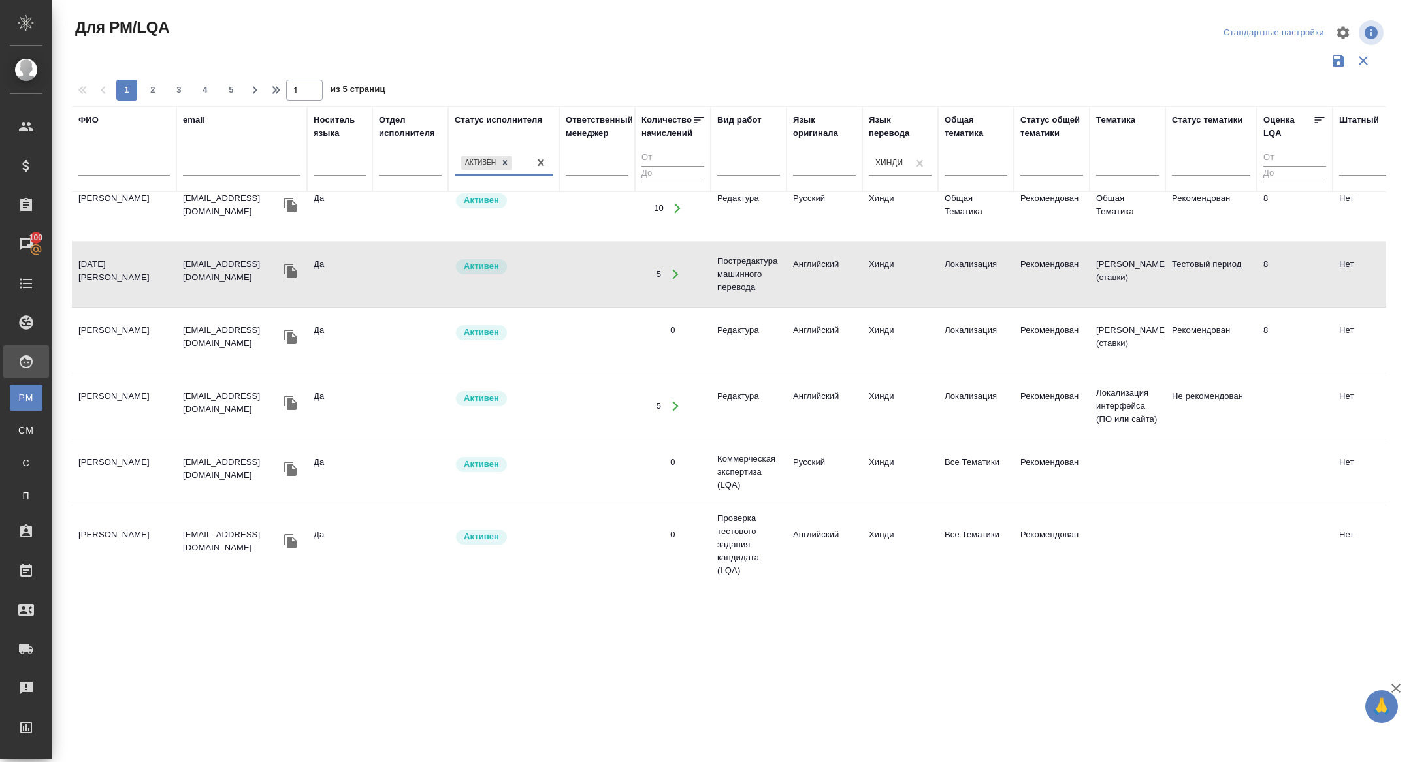
scroll to position [1231, 0]
click at [296, 331] on icon "button" at bounding box center [290, 336] width 12 height 14
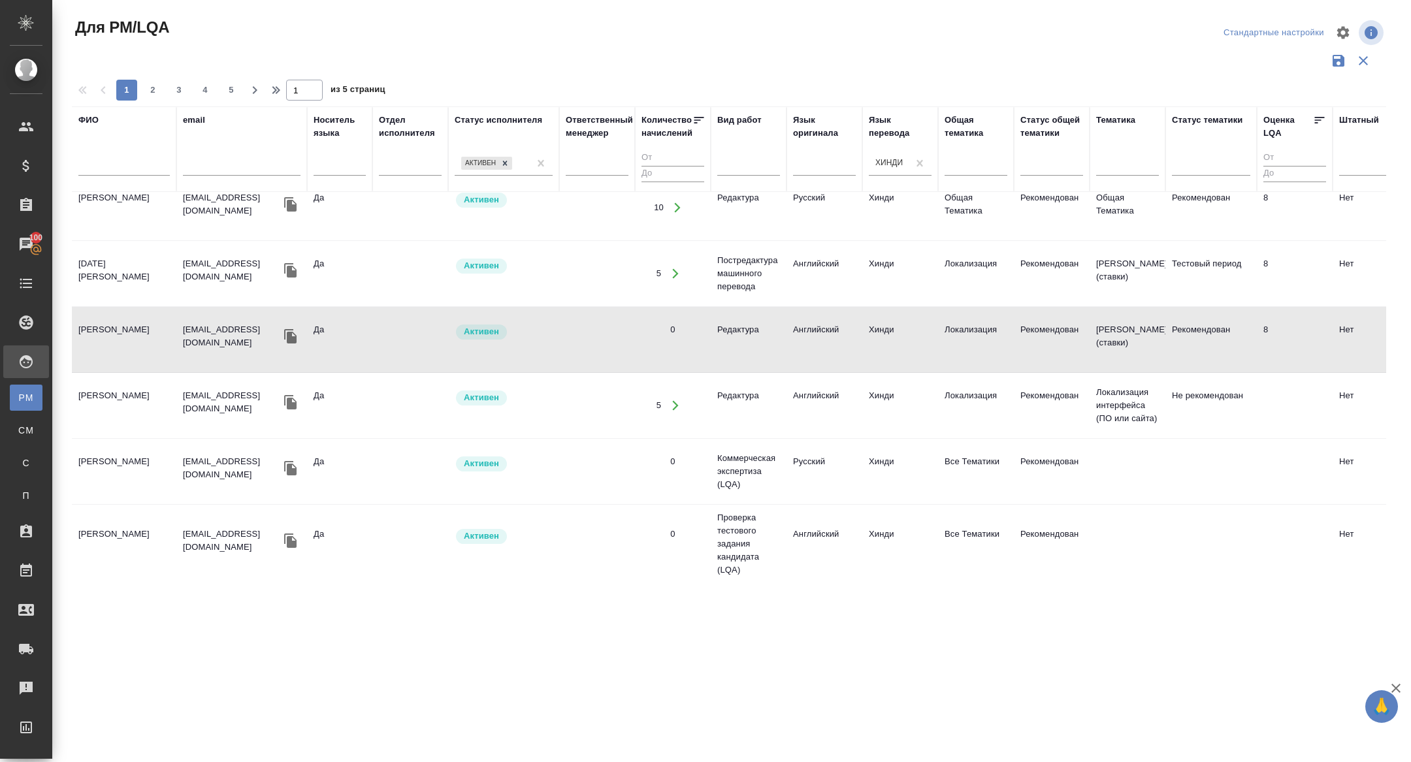
scroll to position [1300, 0]
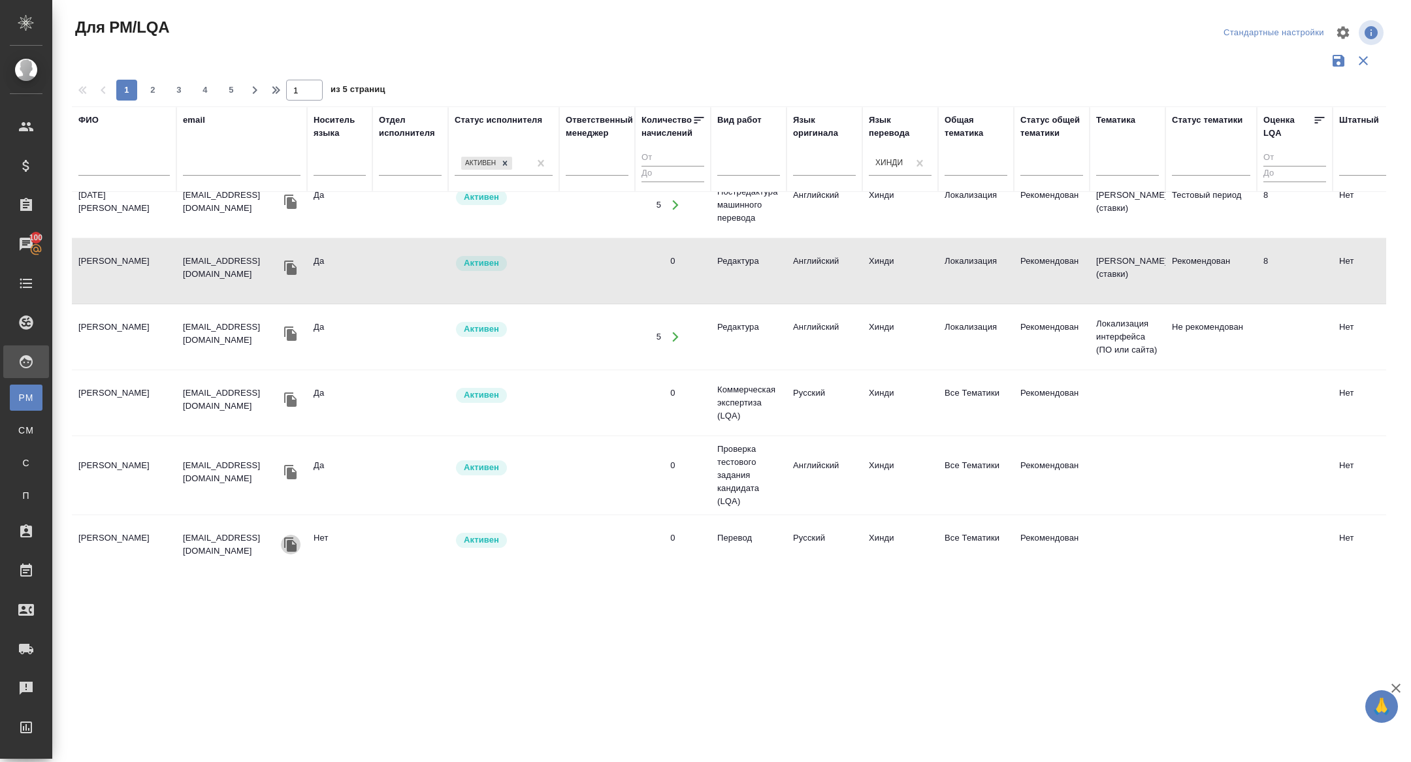
click at [290, 538] on icon "button" at bounding box center [290, 545] width 12 height 14
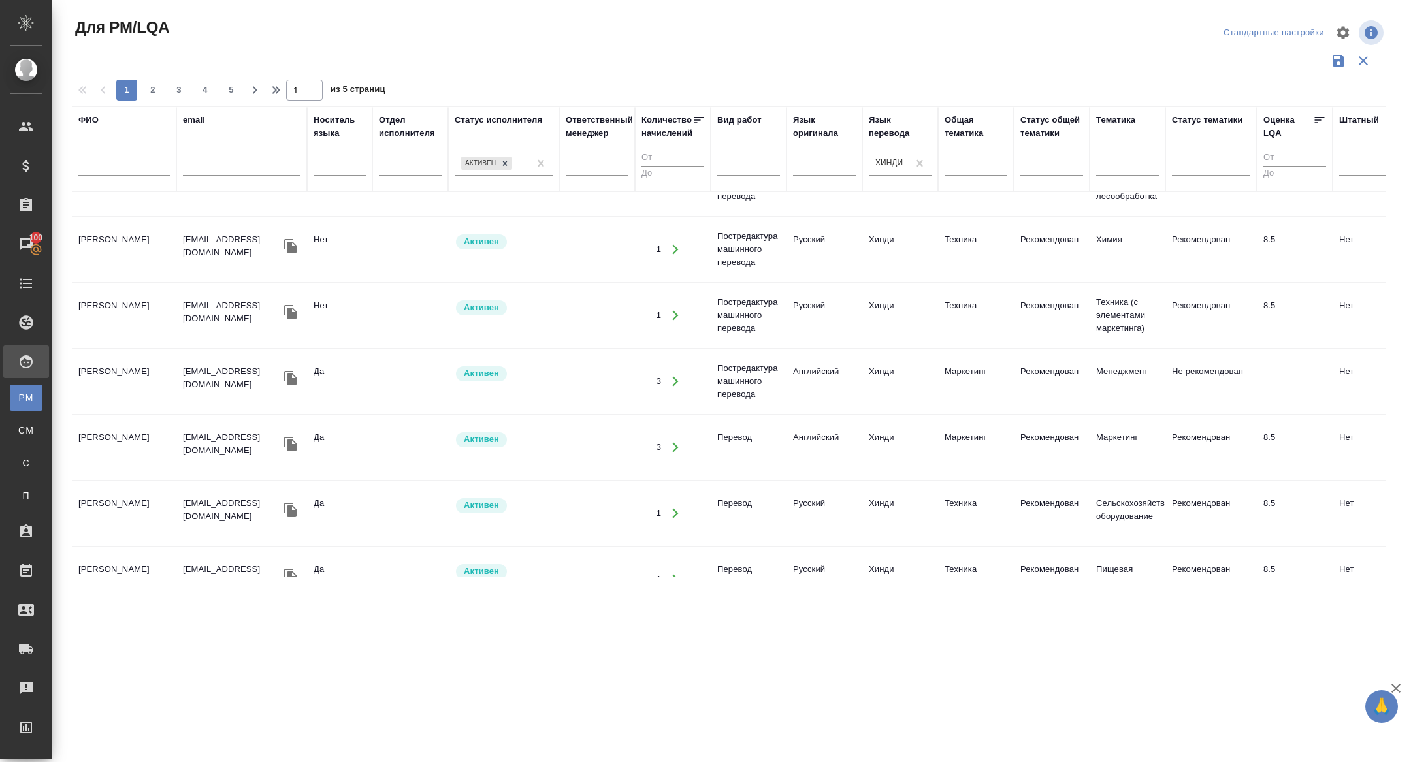
scroll to position [498, 0]
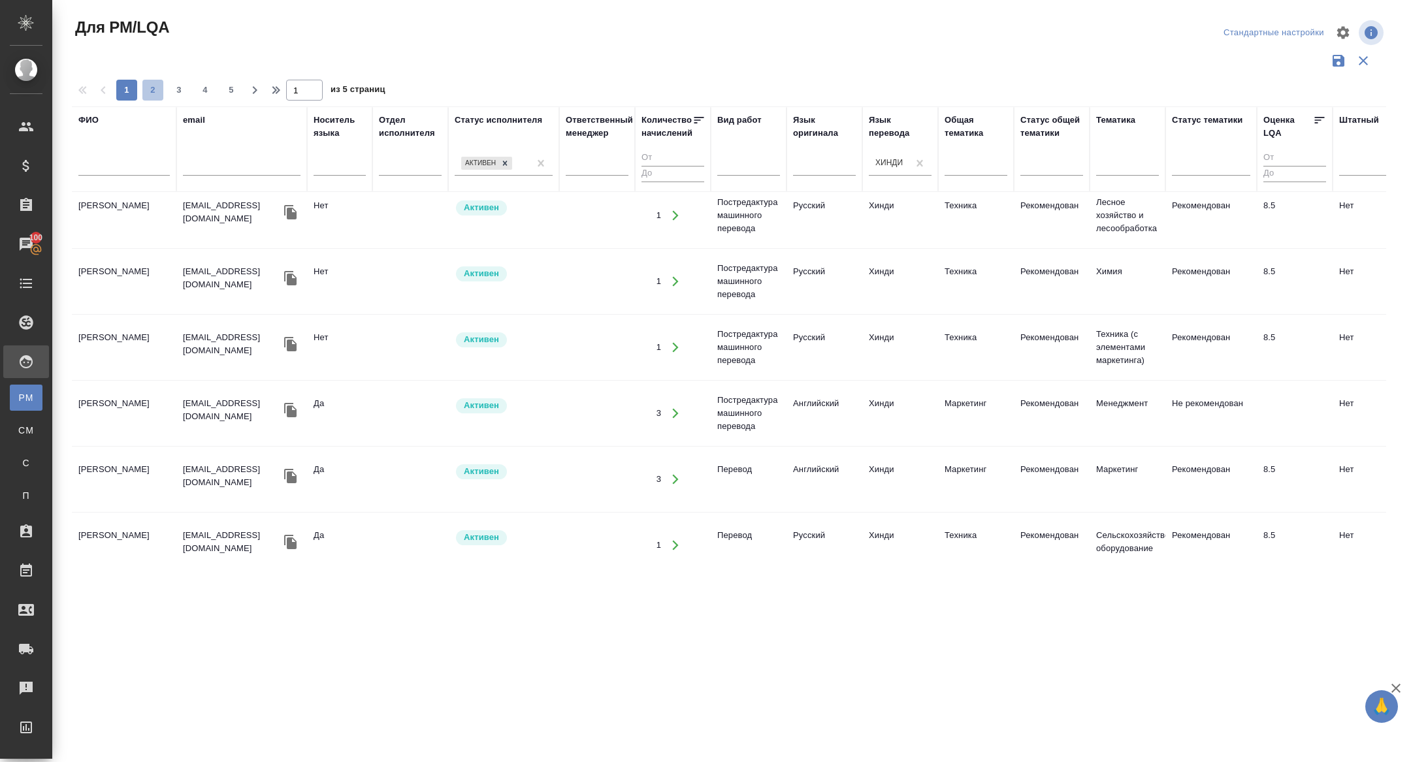
click at [157, 88] on span "2" at bounding box center [152, 90] width 21 height 13
type input "2"
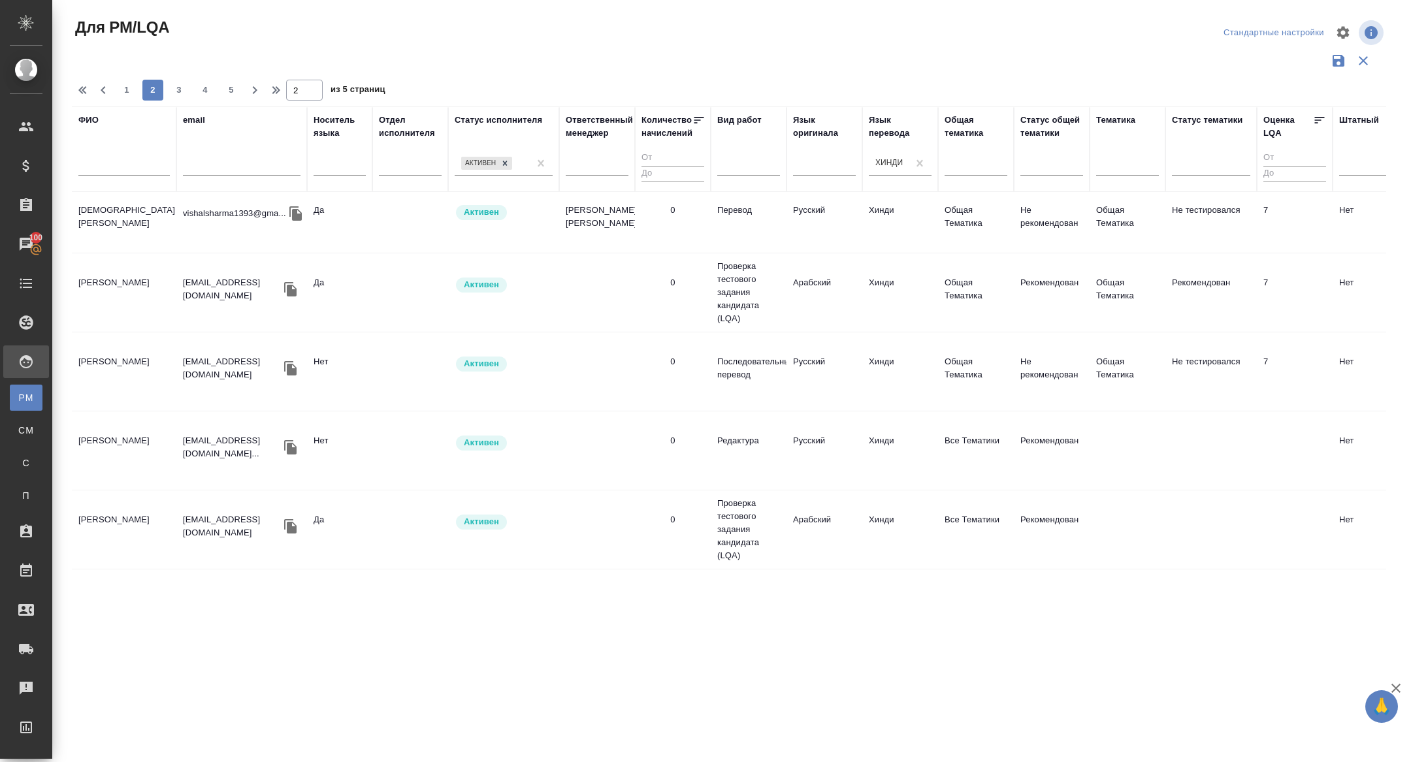
scroll to position [284, 0]
click at [297, 363] on icon "button" at bounding box center [290, 366] width 12 height 14
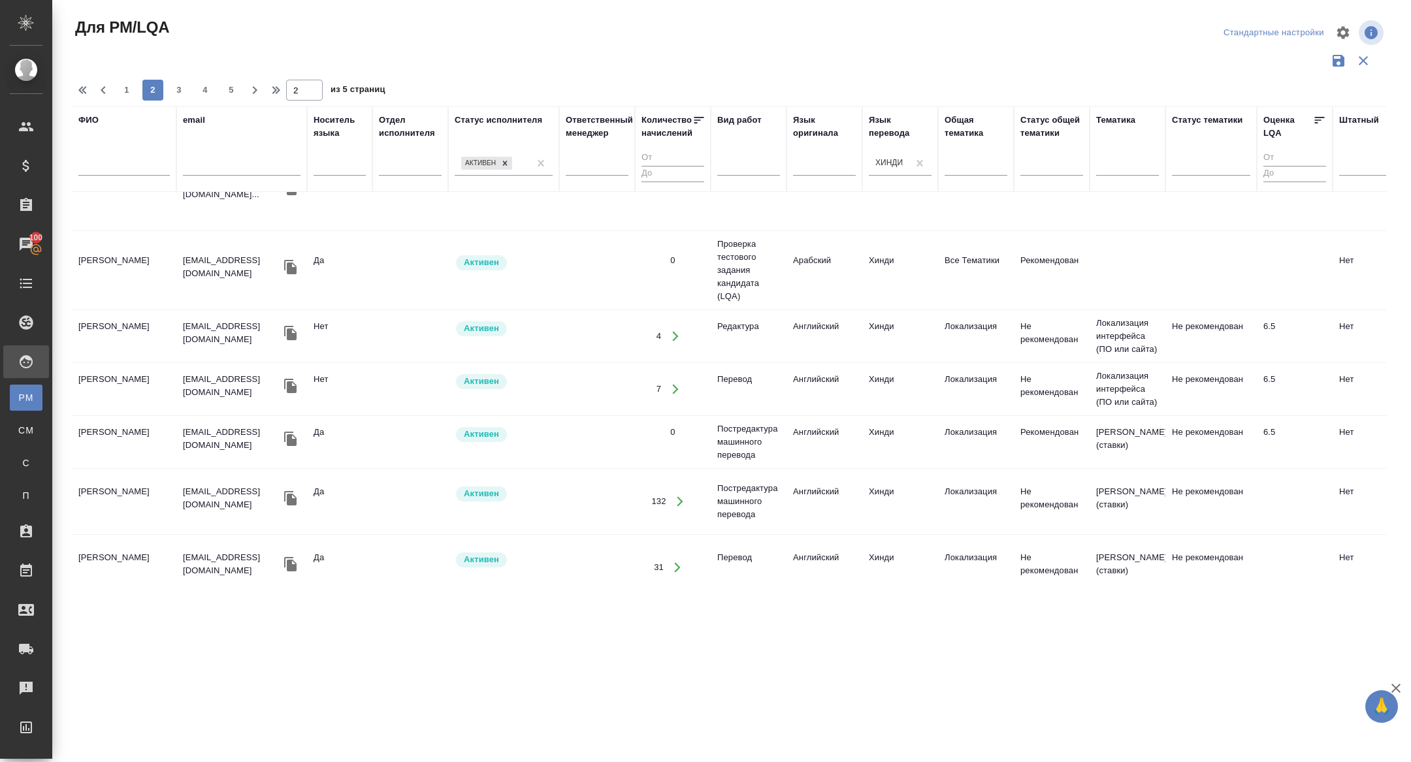
scroll to position [577, 0]
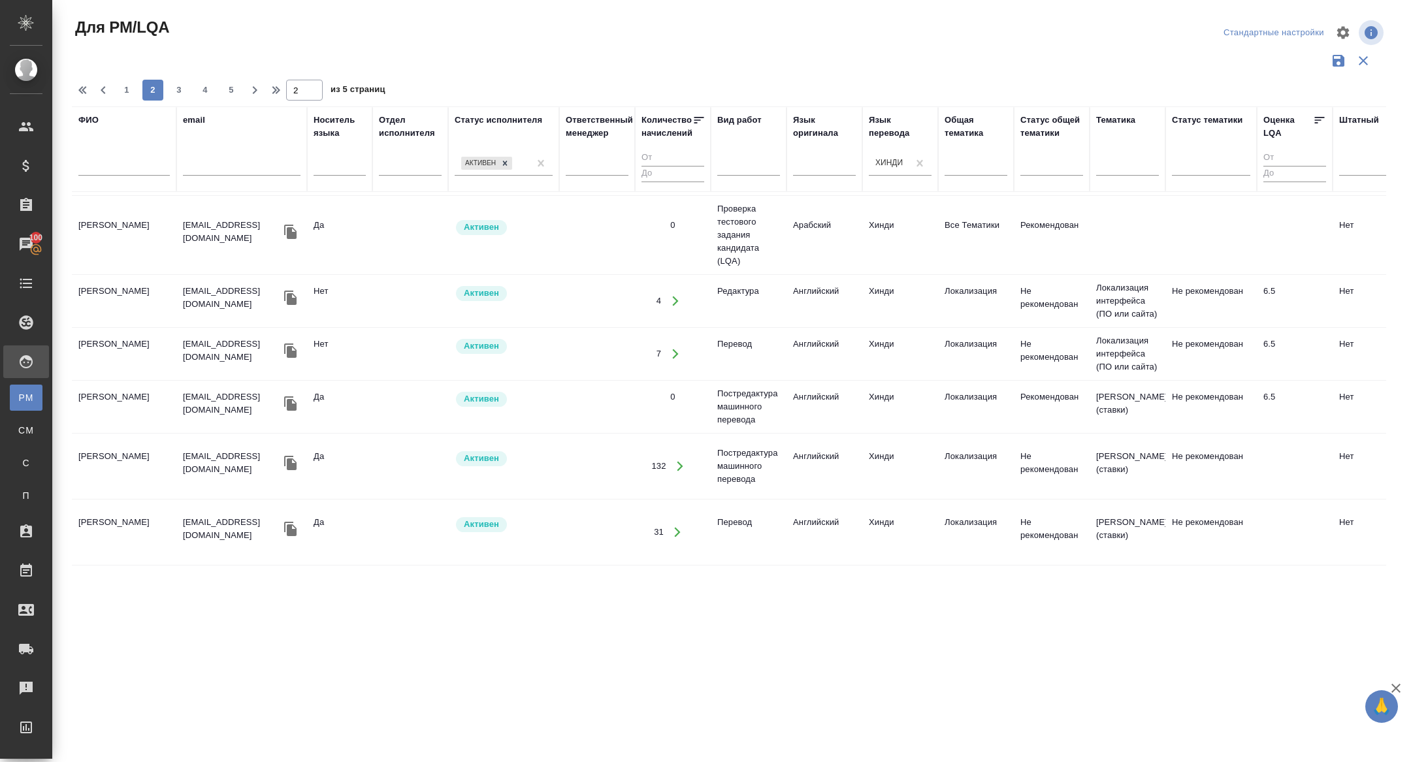
click at [297, 397] on icon "button" at bounding box center [290, 404] width 12 height 14
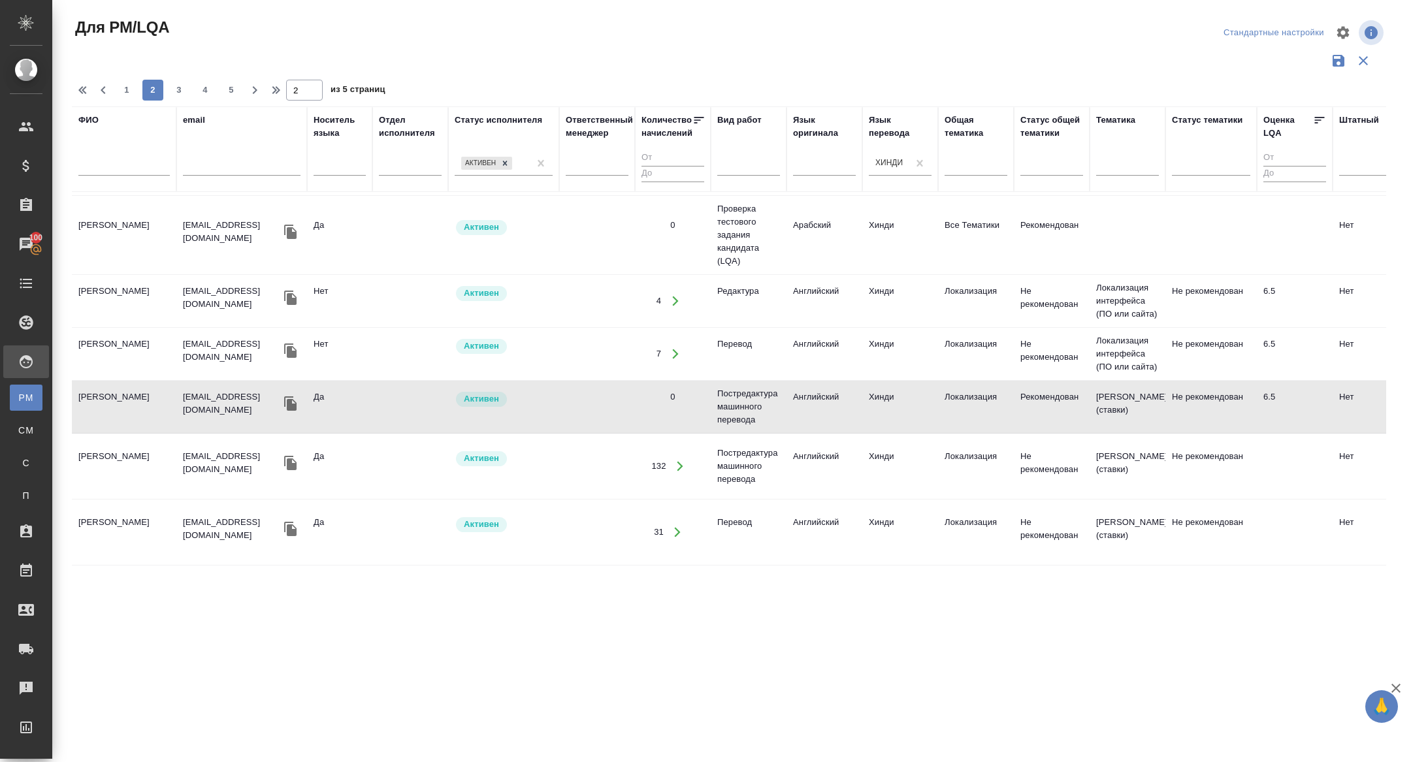
drag, startPoint x: 509, startPoint y: 167, endPoint x: 220, endPoint y: 146, distance: 289.4
click at [509, 167] on icon at bounding box center [504, 163] width 9 height 9
